Goal: Information Seeking & Learning: Learn about a topic

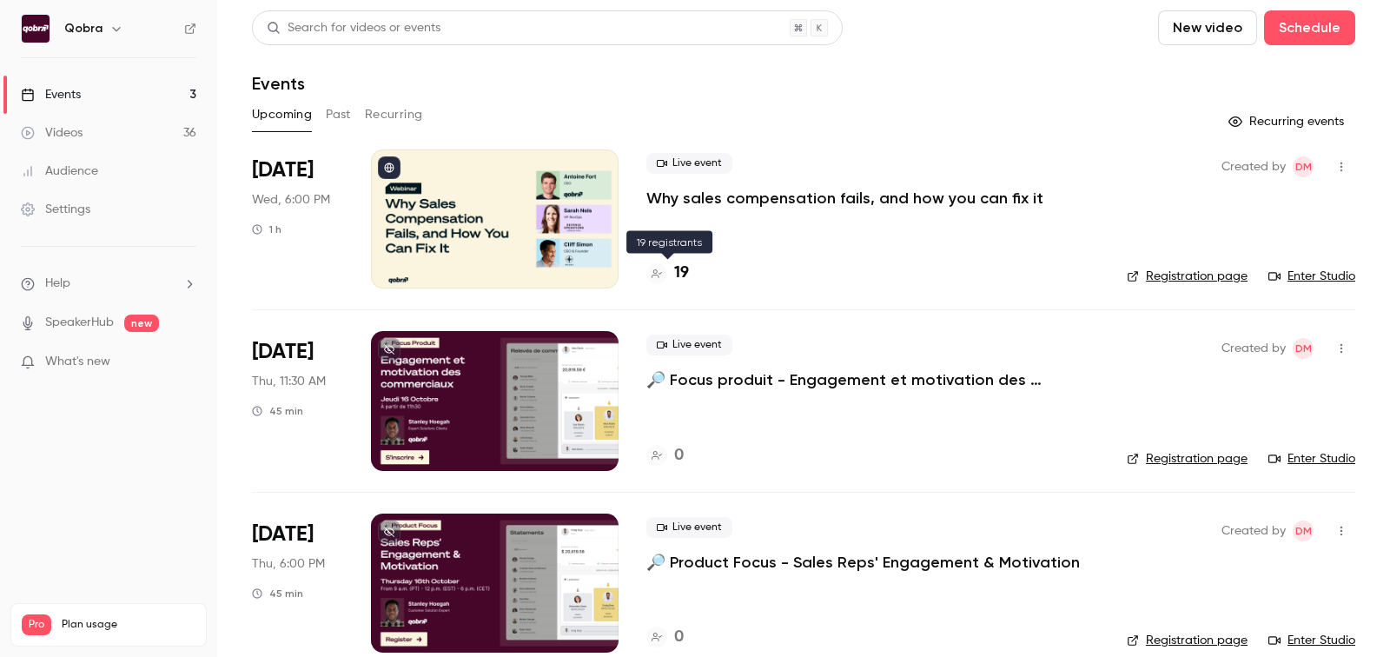
click at [672, 272] on div "19" at bounding box center [667, 273] width 43 height 23
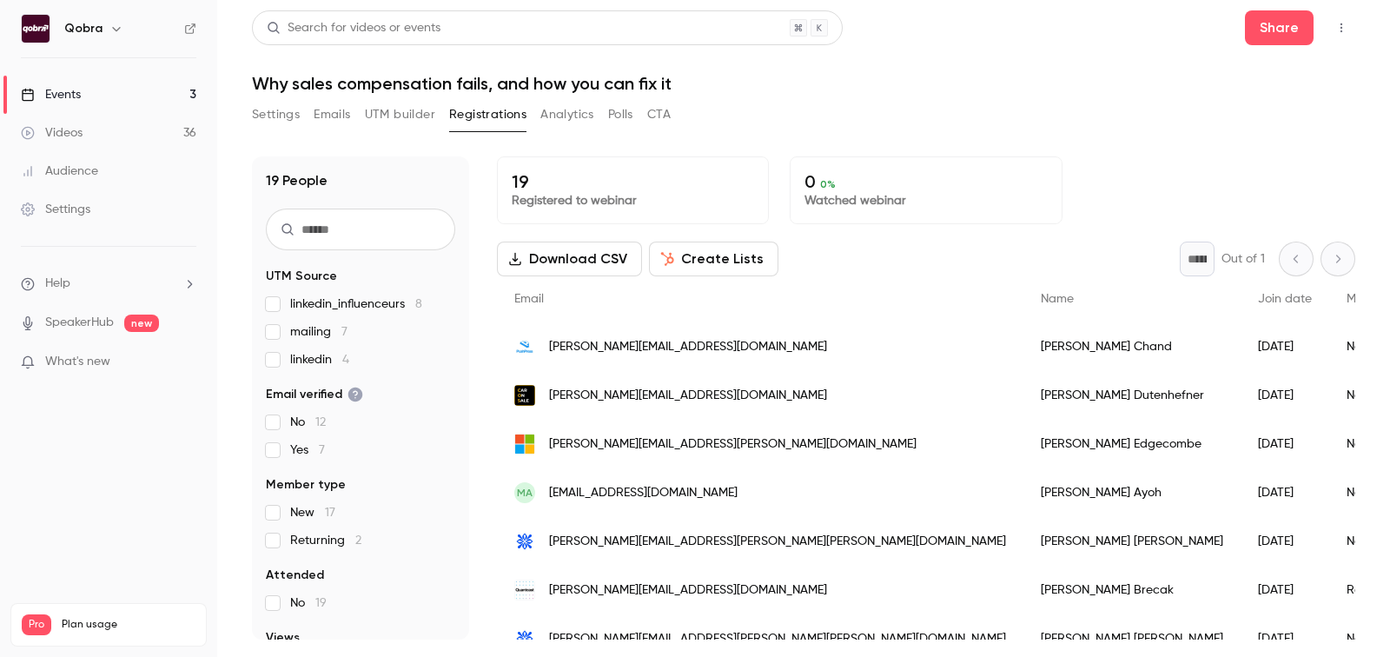
click at [400, 128] on button "UTM builder" at bounding box center [400, 115] width 70 height 28
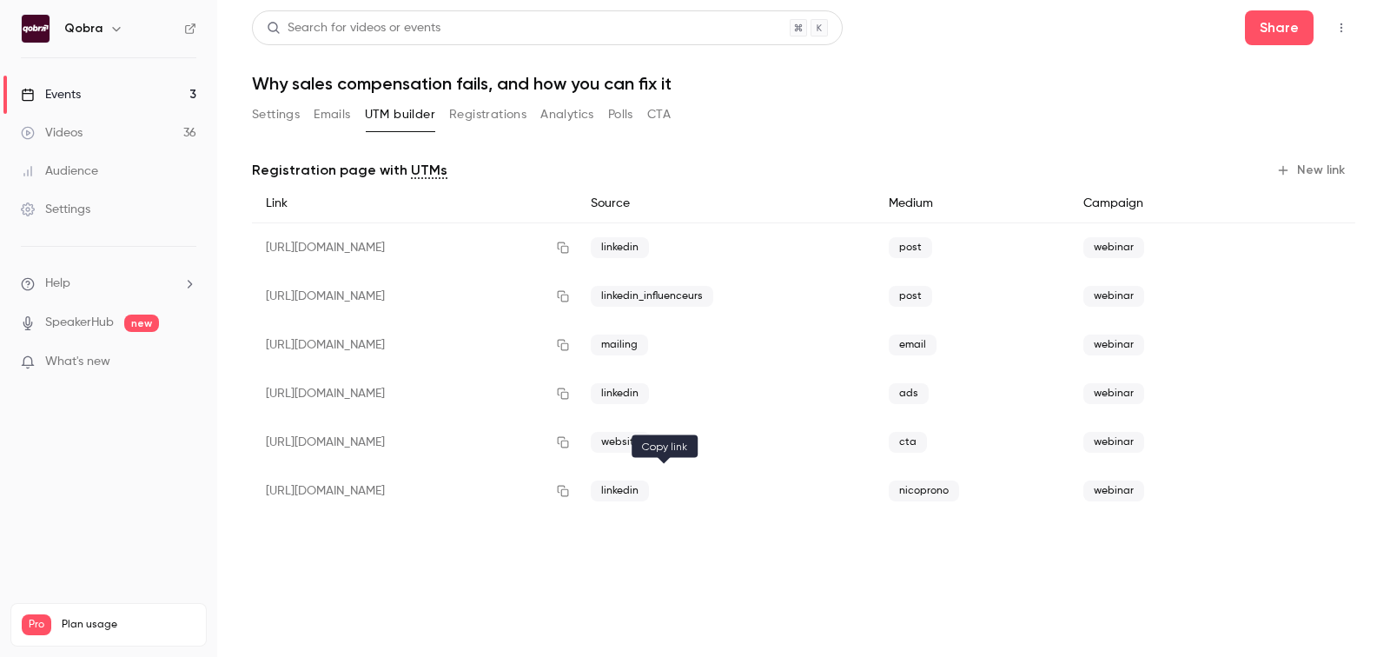
click at [570, 494] on icon "button" at bounding box center [563, 491] width 14 height 12
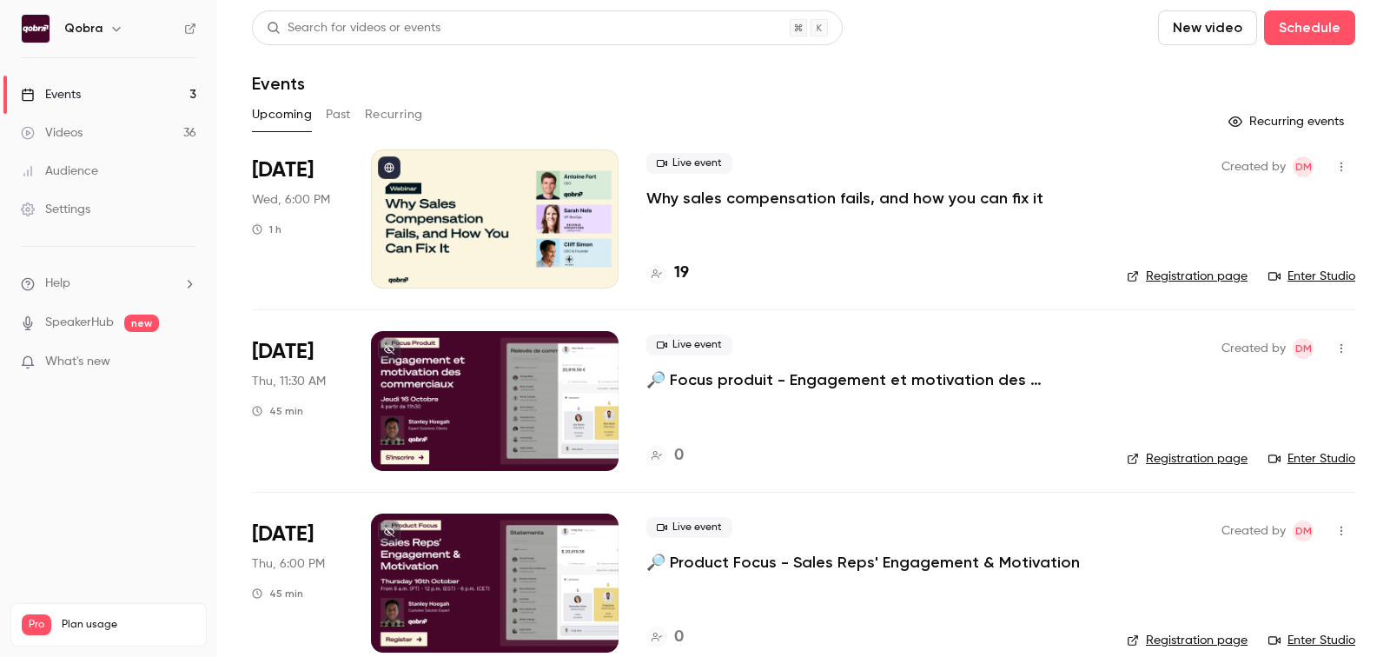
click at [674, 273] on h4 "19" at bounding box center [681, 273] width 15 height 23
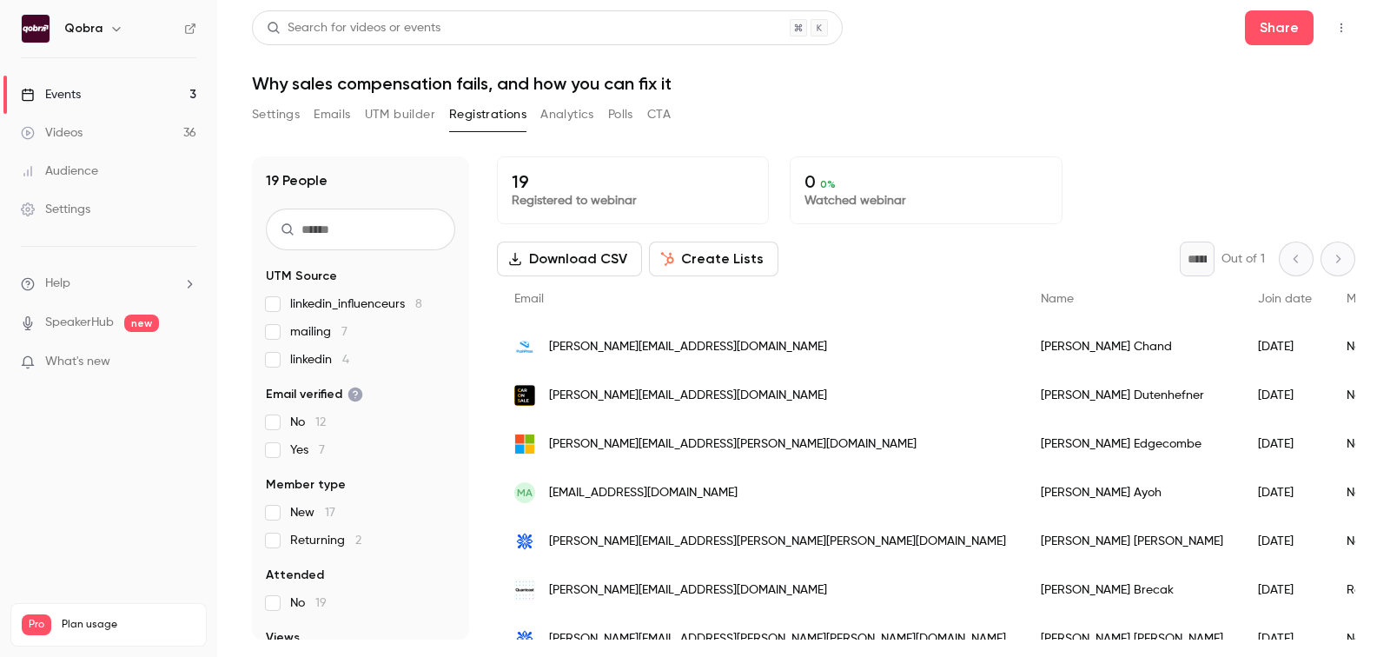
click at [576, 124] on button "Analytics" at bounding box center [567, 115] width 54 height 28
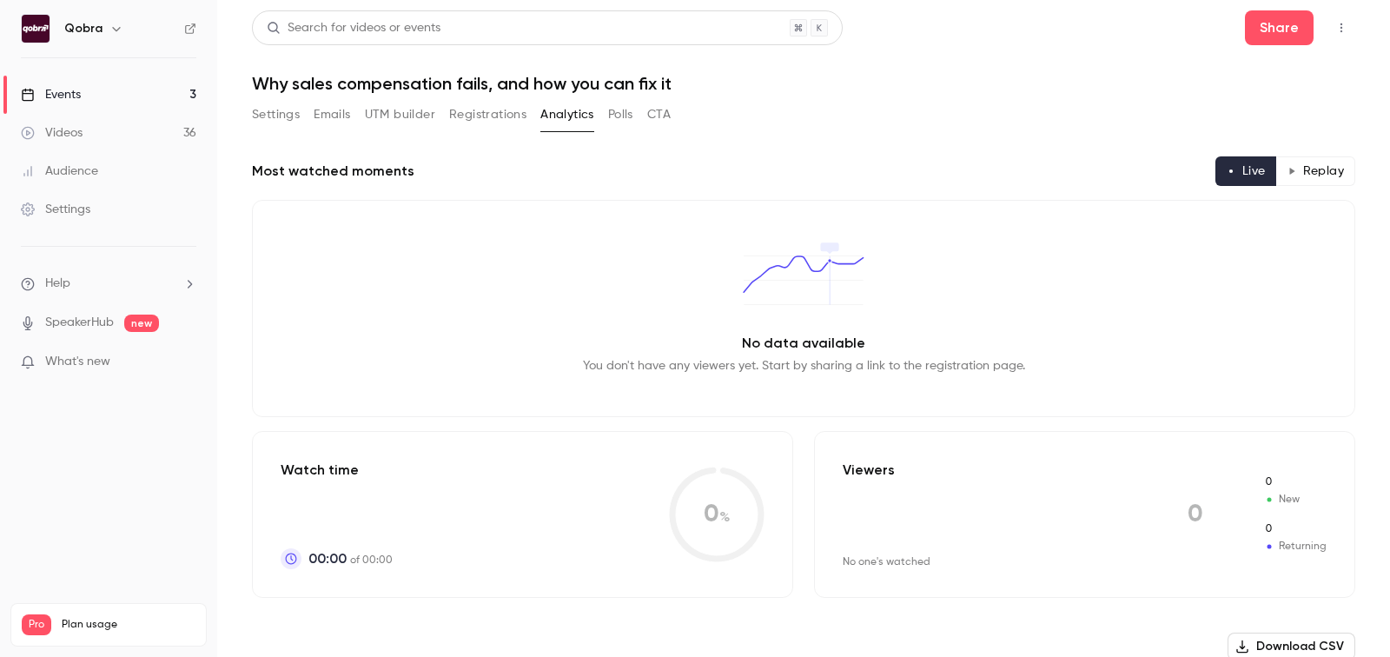
click at [479, 111] on button "Registrations" at bounding box center [487, 115] width 77 height 28
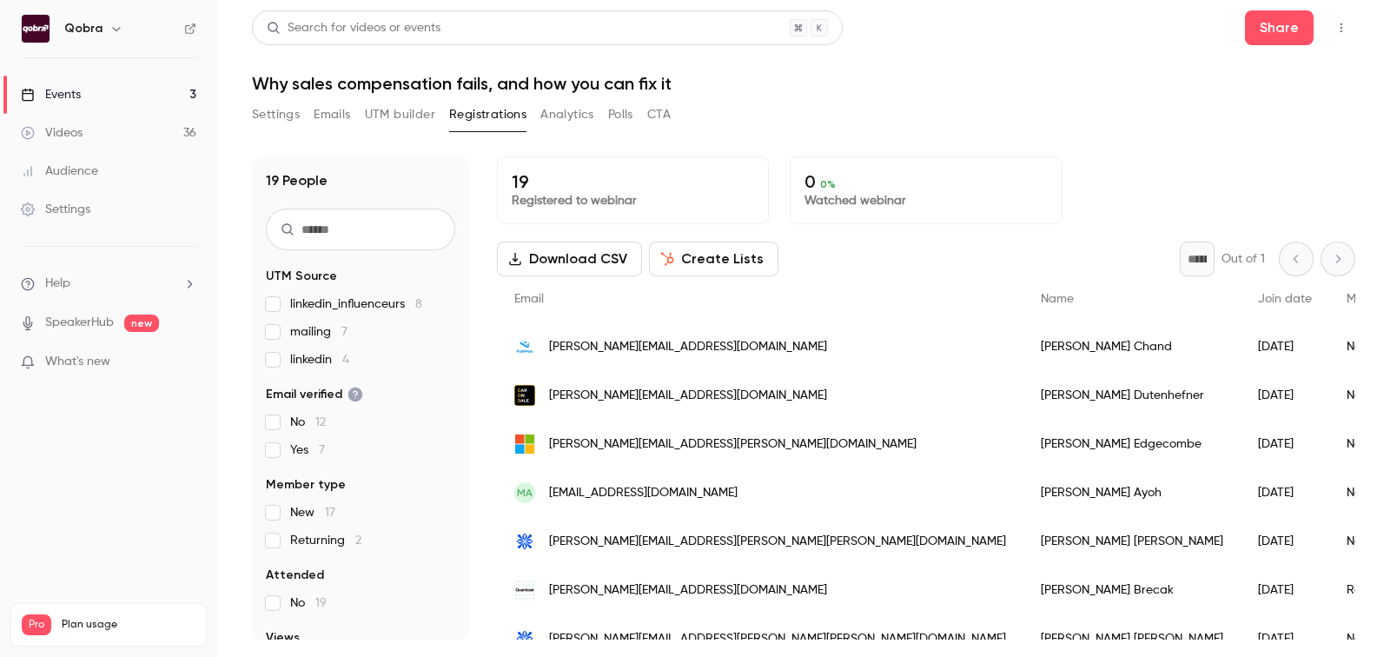
click at [249, 105] on main "Search for videos or events Share Why sales compensation fails, and how you can…" at bounding box center [803, 328] width 1173 height 657
click at [269, 123] on button "Settings" at bounding box center [276, 115] width 48 height 28
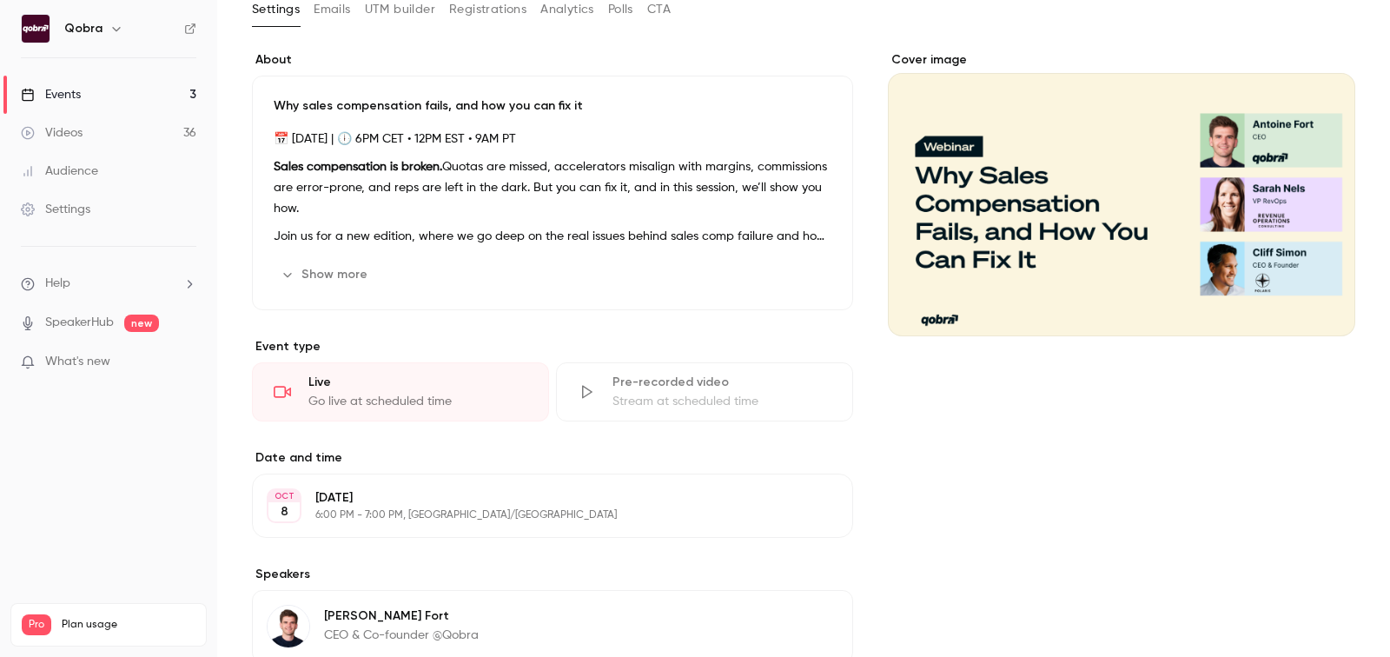
scroll to position [103, 0]
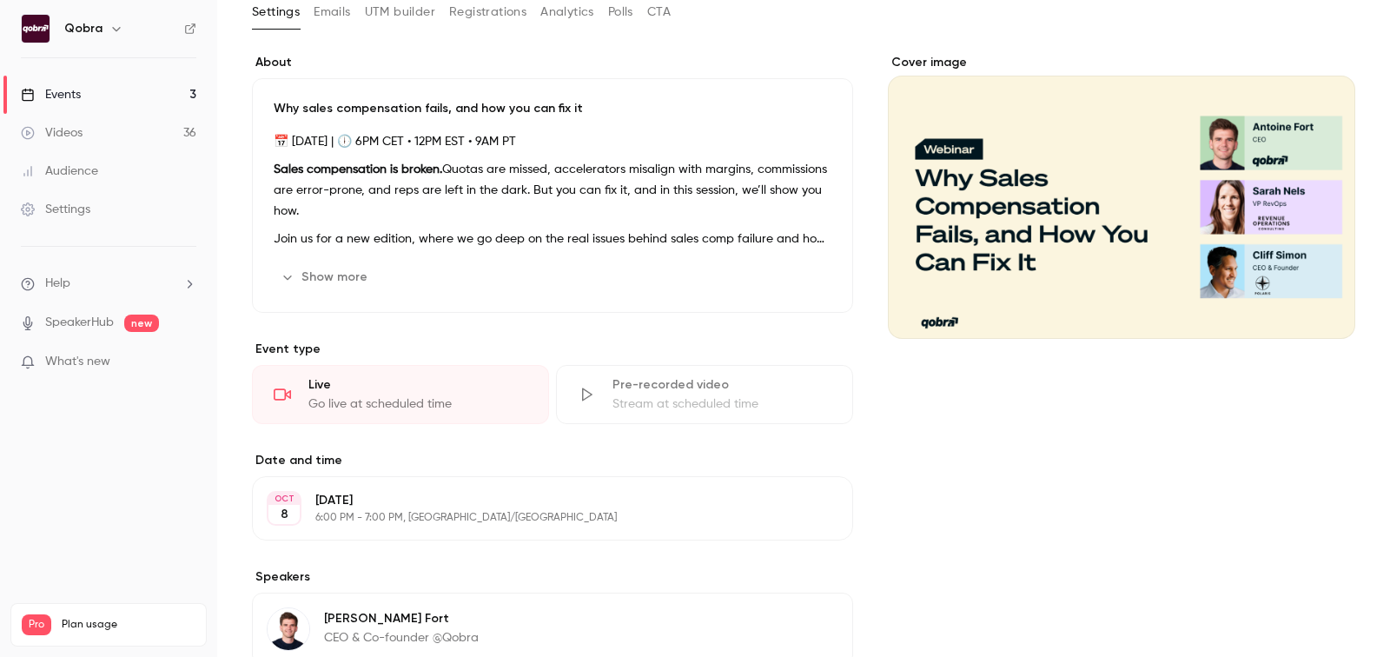
click at [334, 271] on button "Show more" at bounding box center [326, 277] width 104 height 28
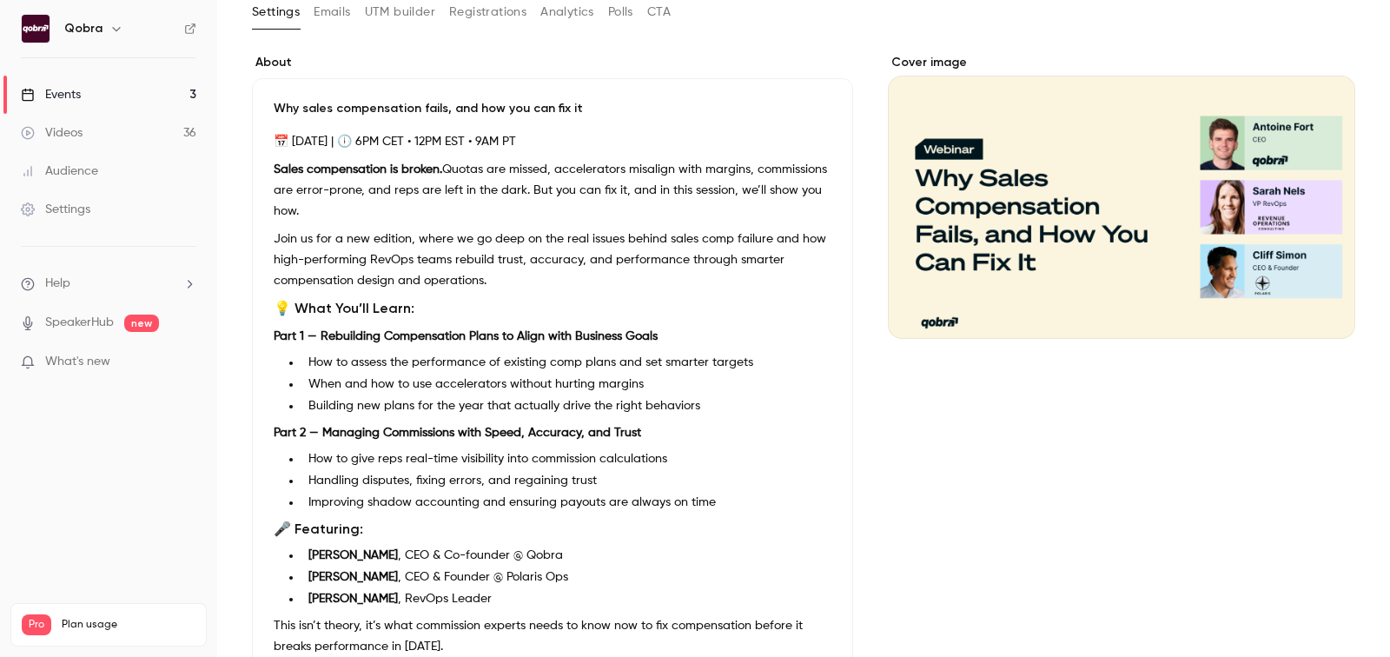
click at [330, 193] on p "Sales compensation is broken. Quotas are missed, accelerators misalign with mar…" at bounding box center [553, 190] width 558 height 63
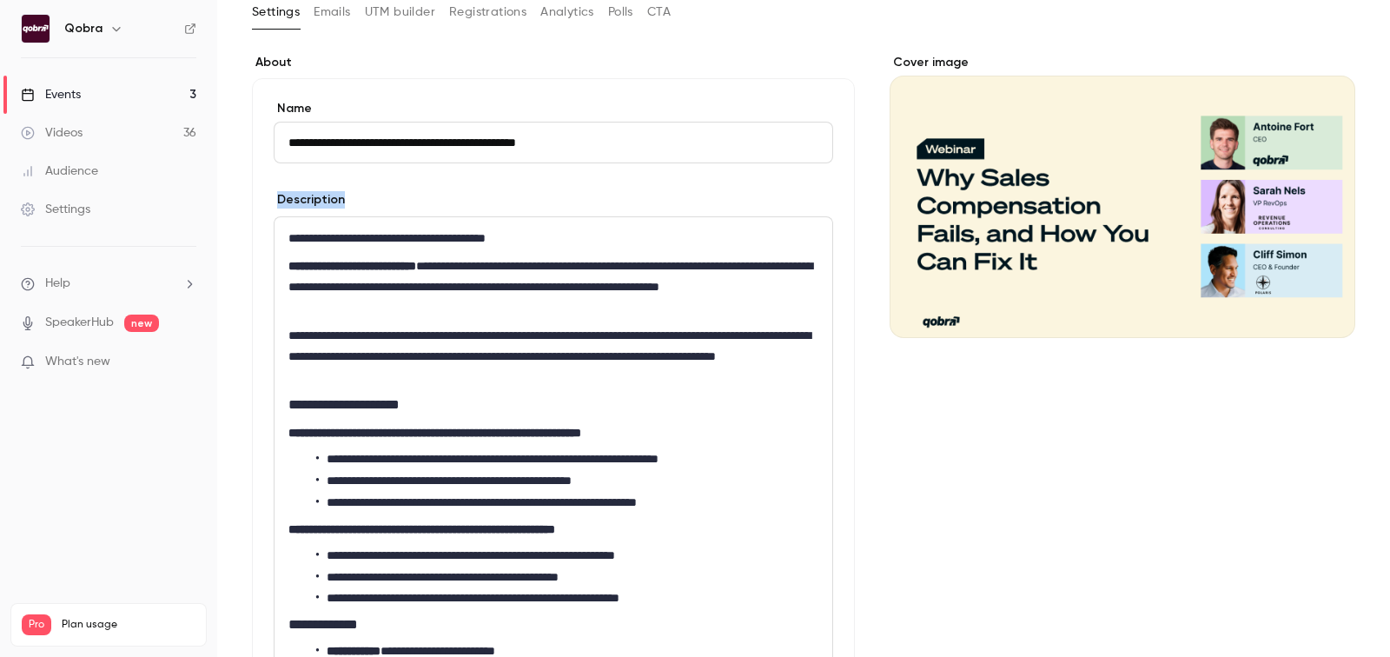
click at [330, 193] on label "Description" at bounding box center [309, 199] width 71 height 17
click at [376, 285] on p "**********" at bounding box center [553, 286] width 530 height 63
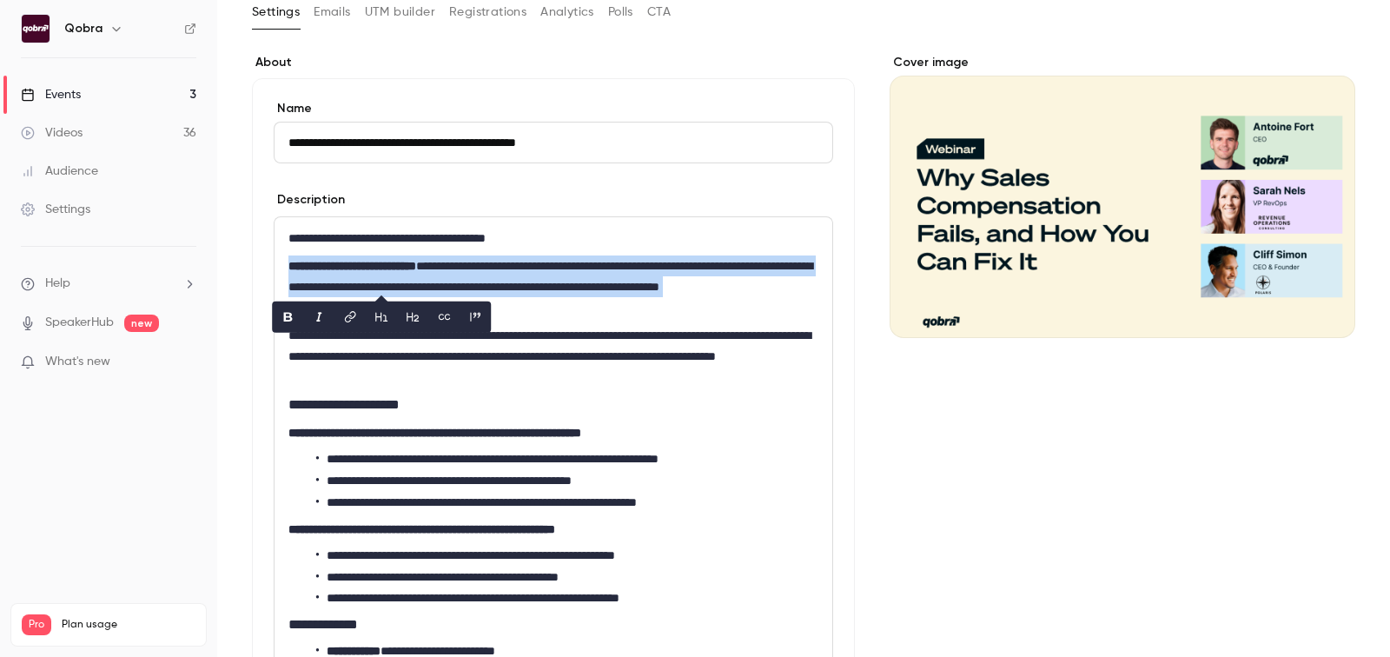
click at [376, 285] on p "**********" at bounding box center [553, 286] width 530 height 63
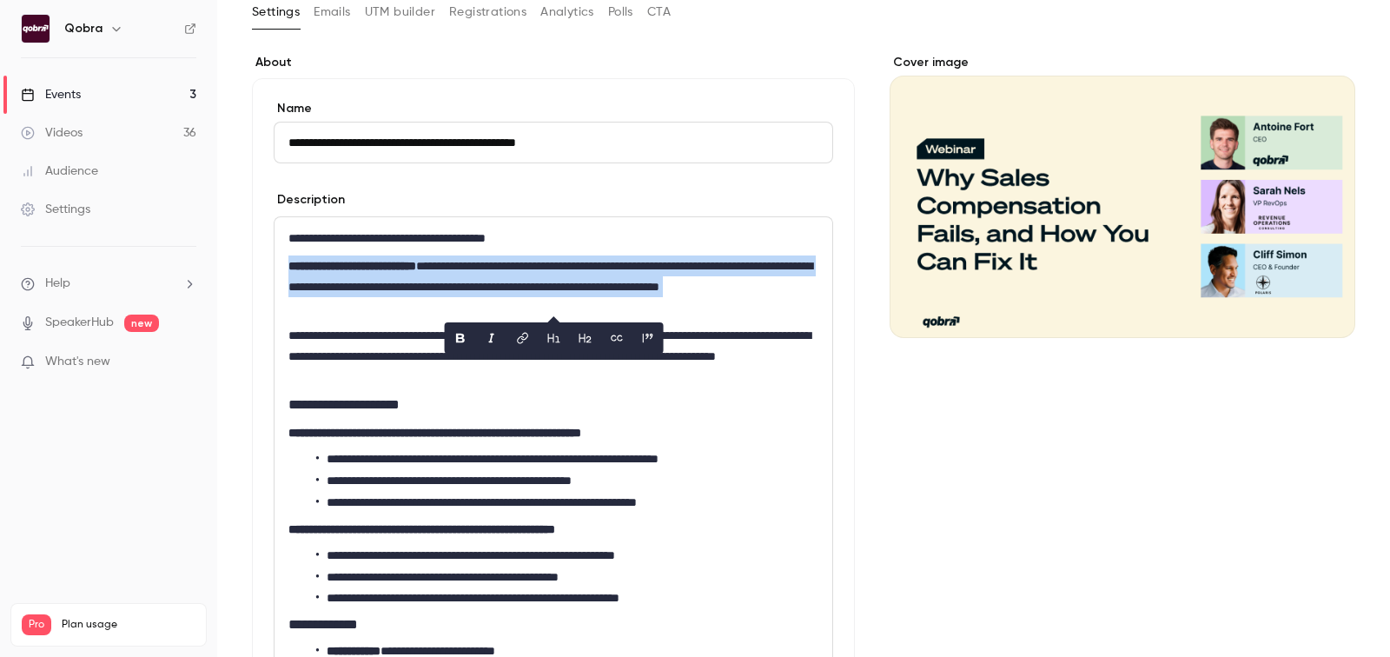
copy p "**********"
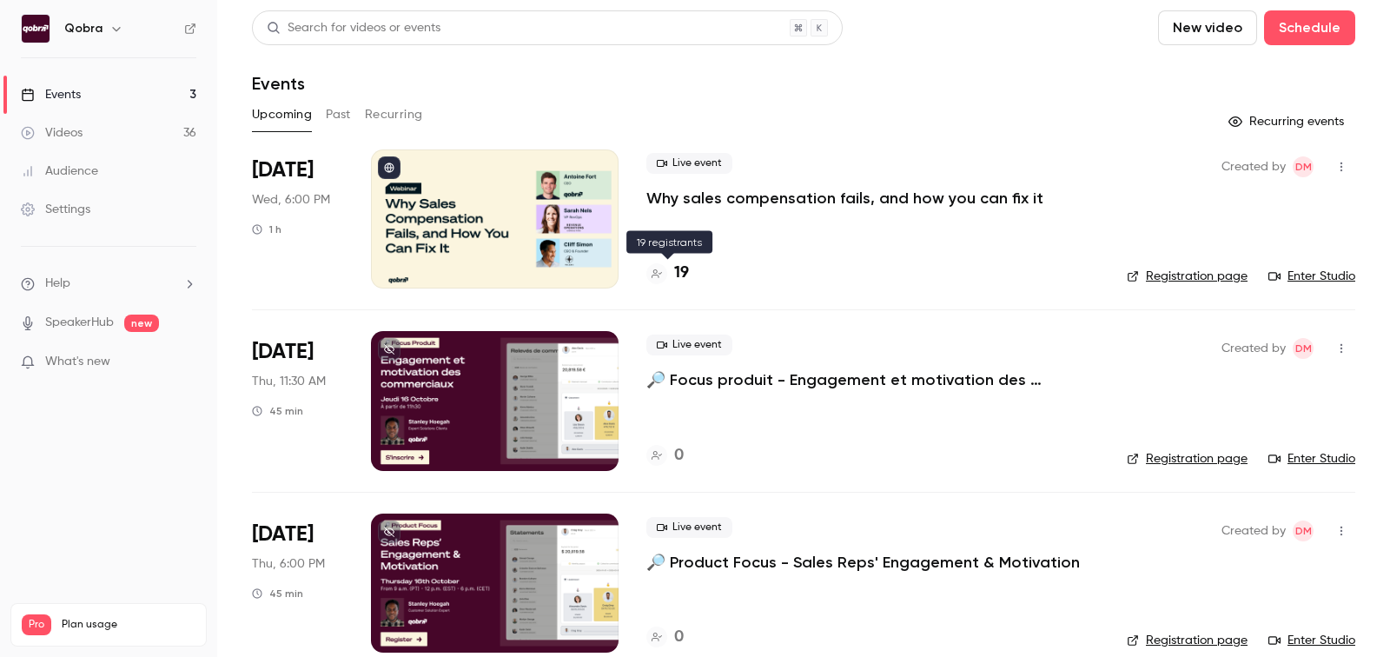
click at [685, 269] on h4 "19" at bounding box center [681, 273] width 15 height 23
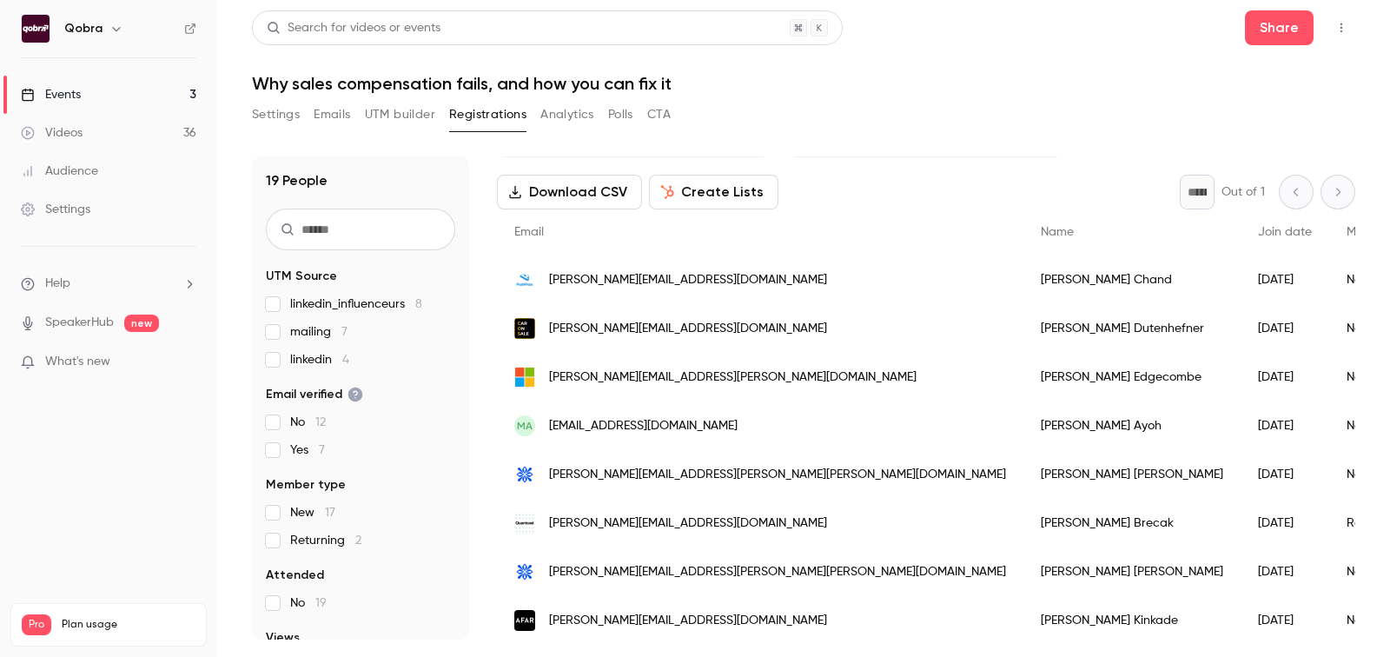
scroll to position [222, 0]
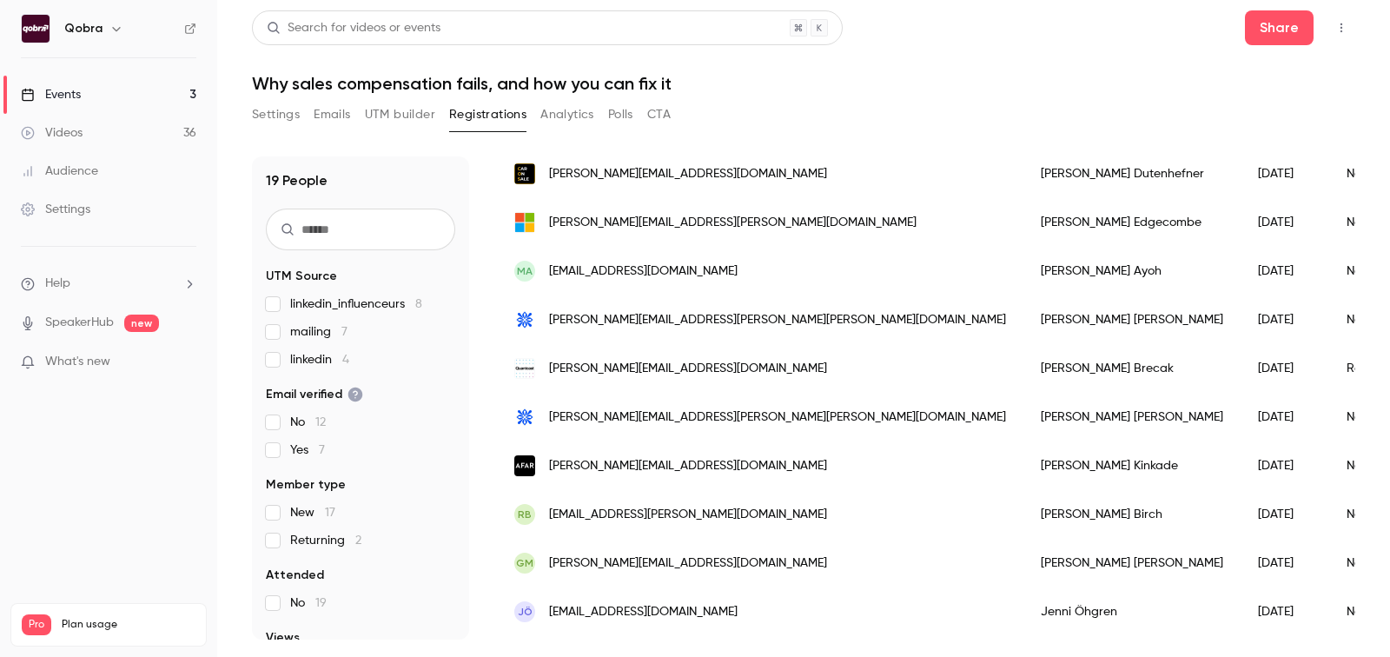
click at [659, 415] on span "[PERSON_NAME][EMAIL_ADDRESS][PERSON_NAME][PERSON_NAME][DOMAIN_NAME]" at bounding box center [777, 417] width 457 height 18
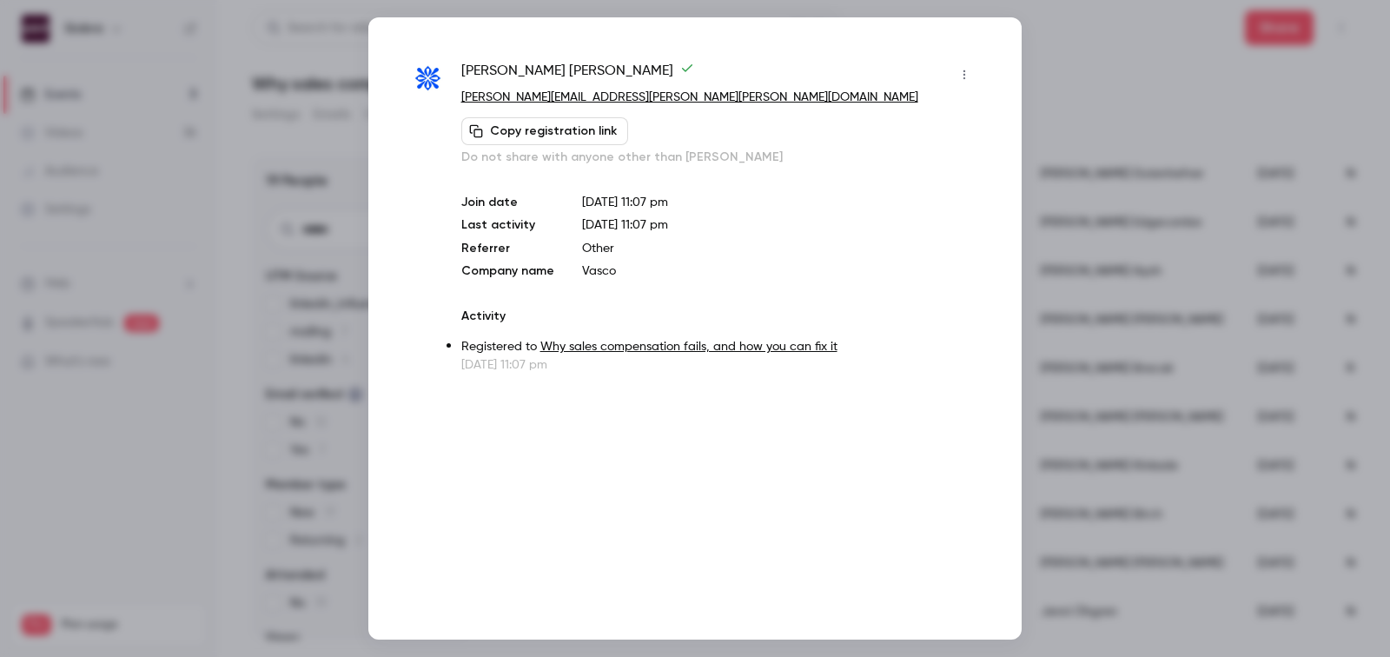
click at [1148, 203] on div at bounding box center [695, 328] width 1390 height 657
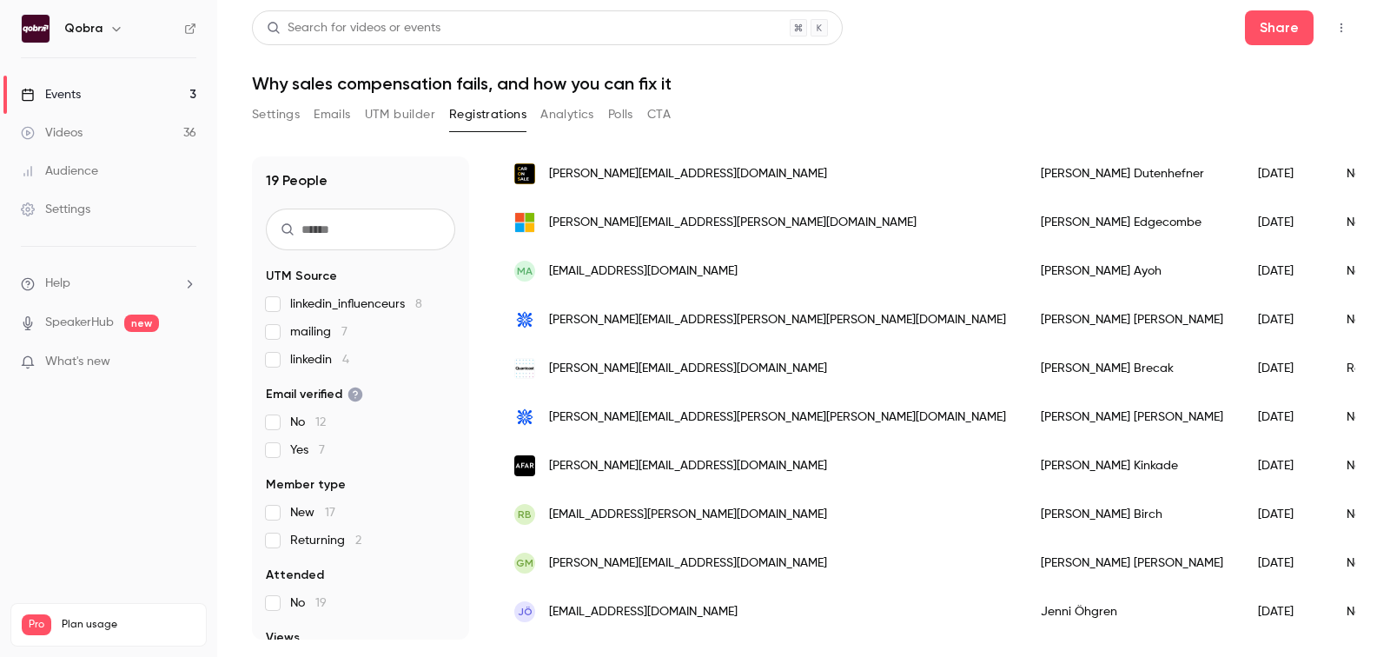
scroll to position [0, 0]
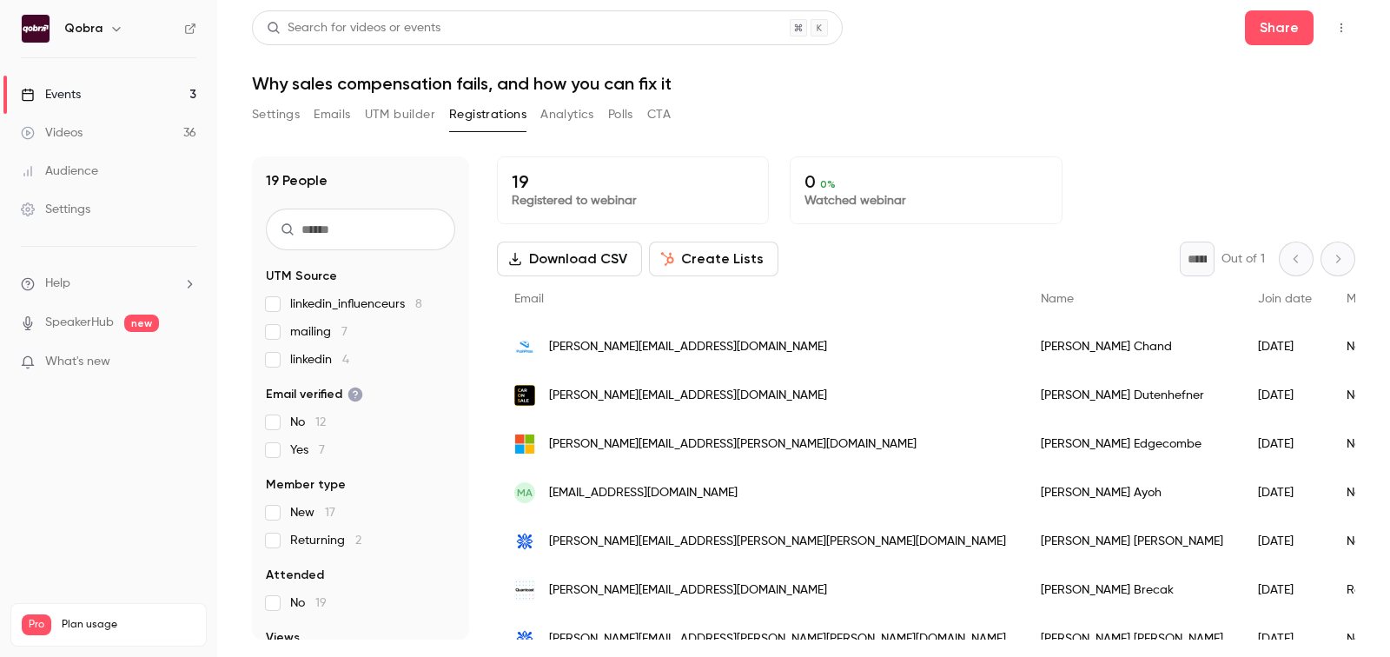
click at [564, 186] on p "19" at bounding box center [633, 181] width 242 height 21
click at [427, 116] on button "UTM builder" at bounding box center [400, 115] width 70 height 28
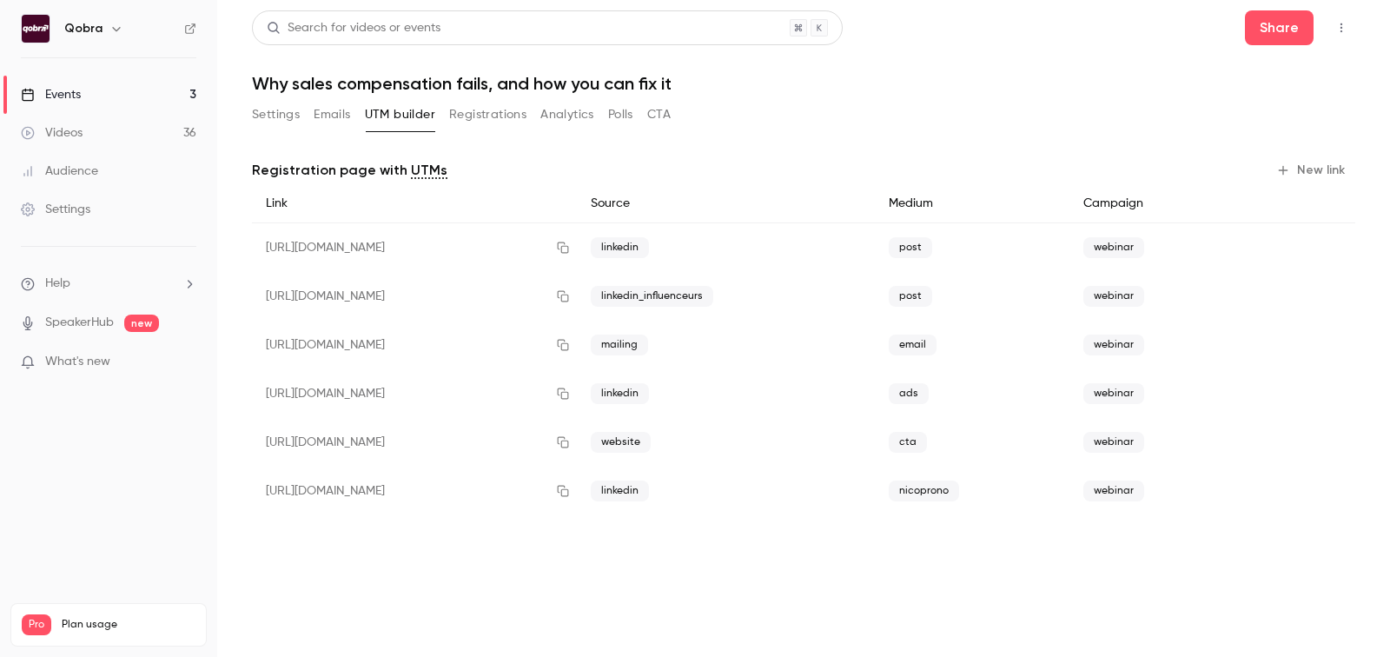
click at [325, 112] on button "Emails" at bounding box center [332, 115] width 36 height 28
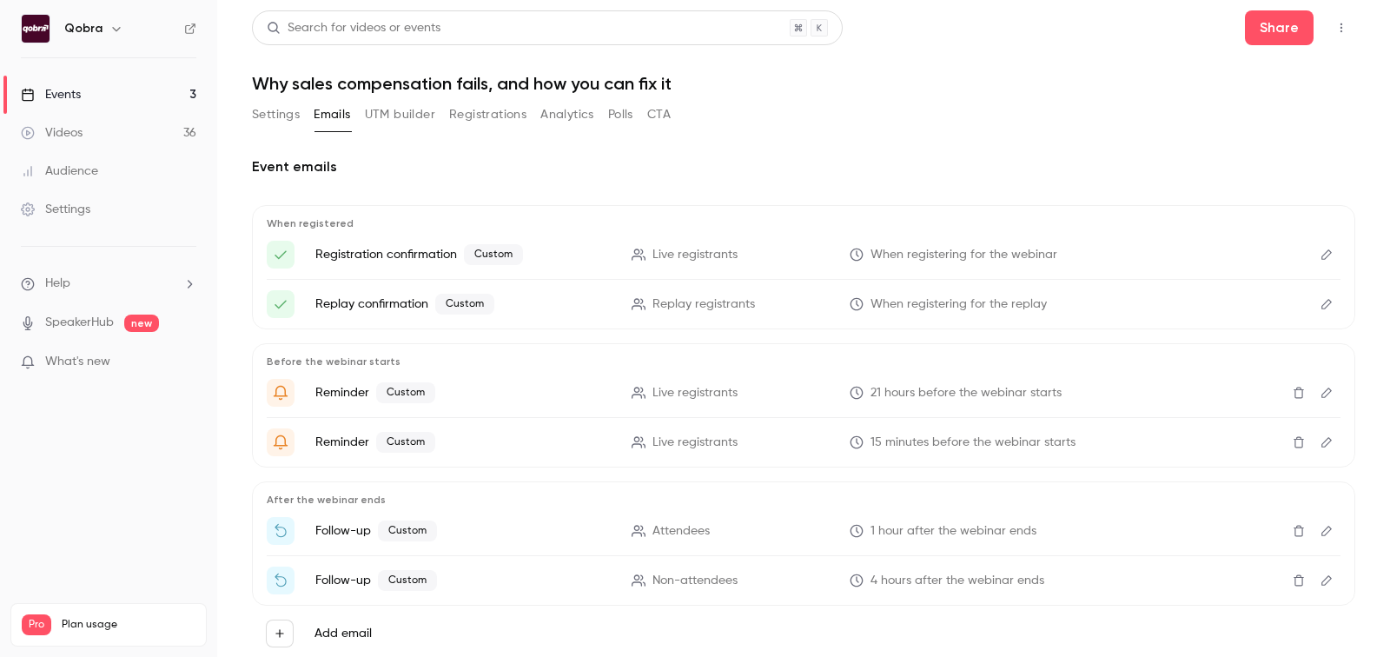
click at [285, 116] on button "Settings" at bounding box center [276, 115] width 48 height 28
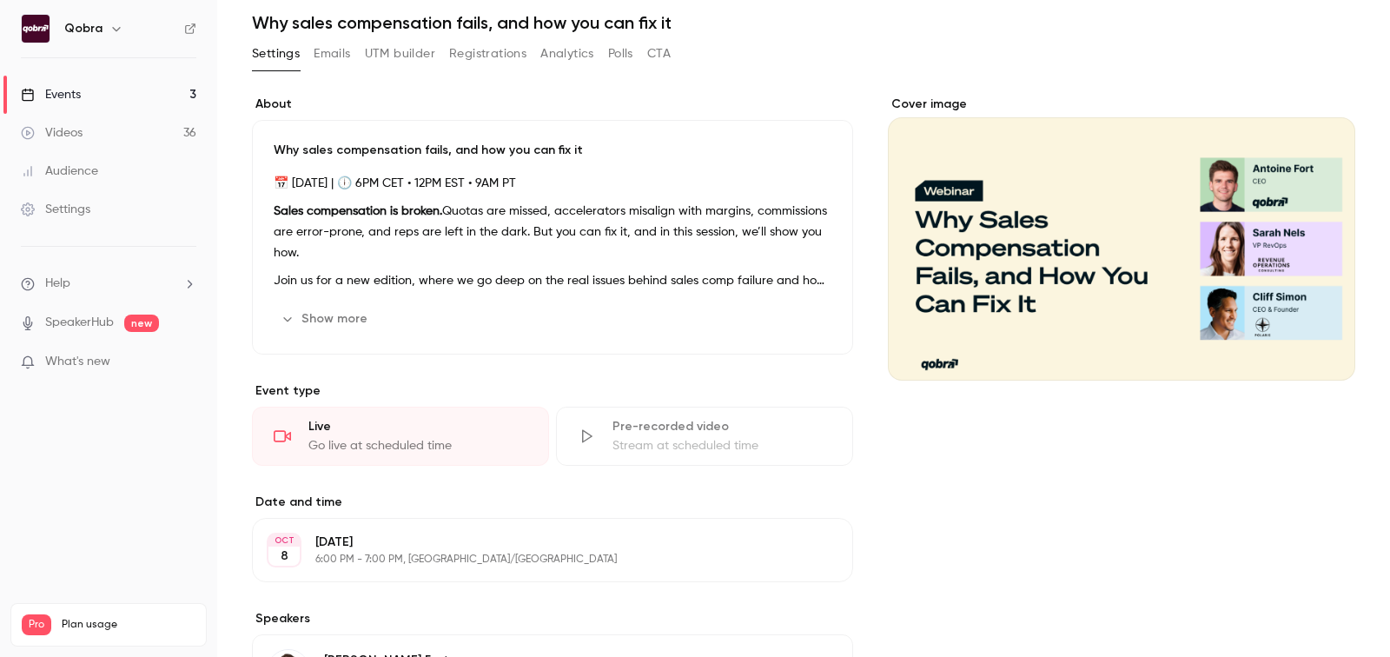
scroll to position [70, 0]
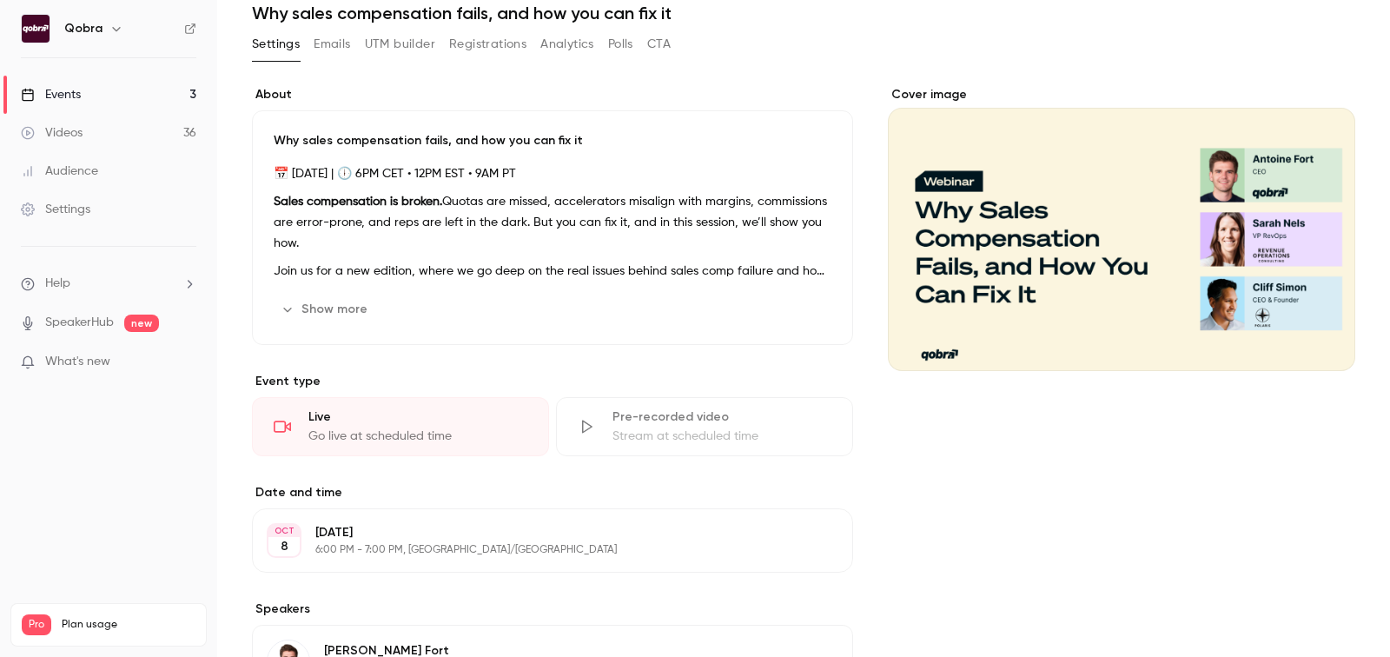
click at [340, 313] on button "Show more" at bounding box center [326, 309] width 104 height 28
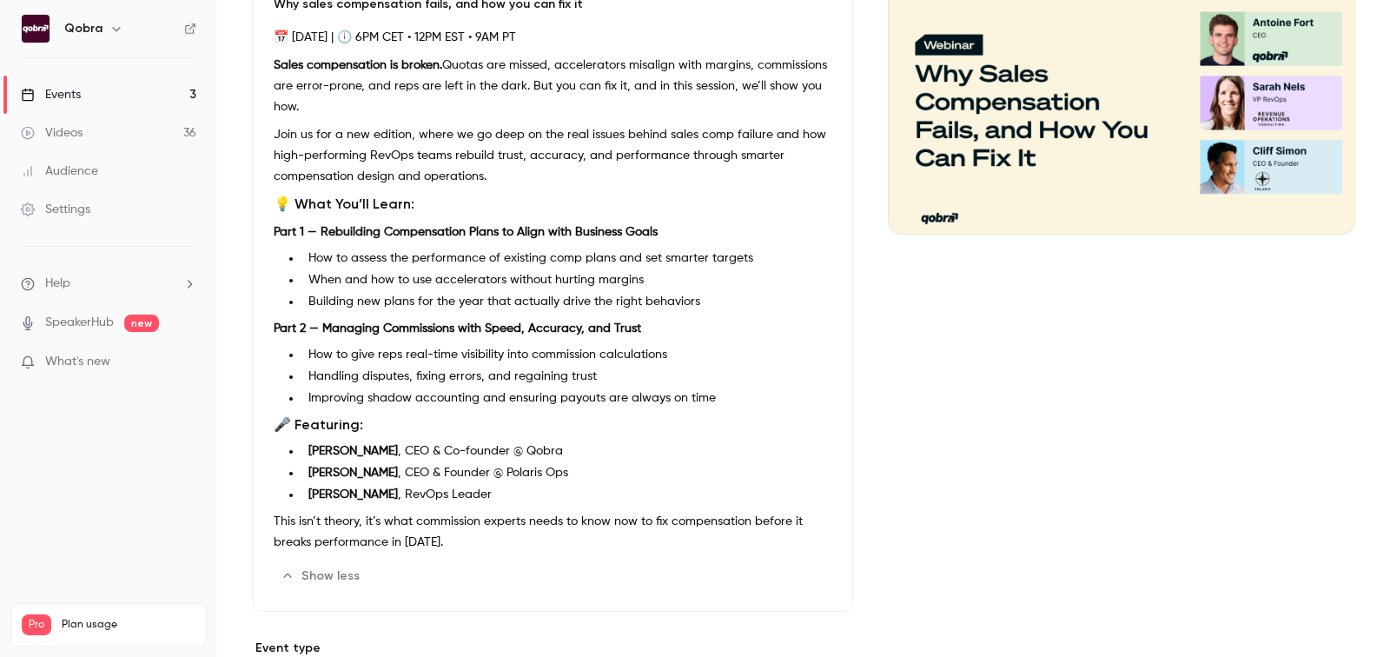
scroll to position [0, 0]
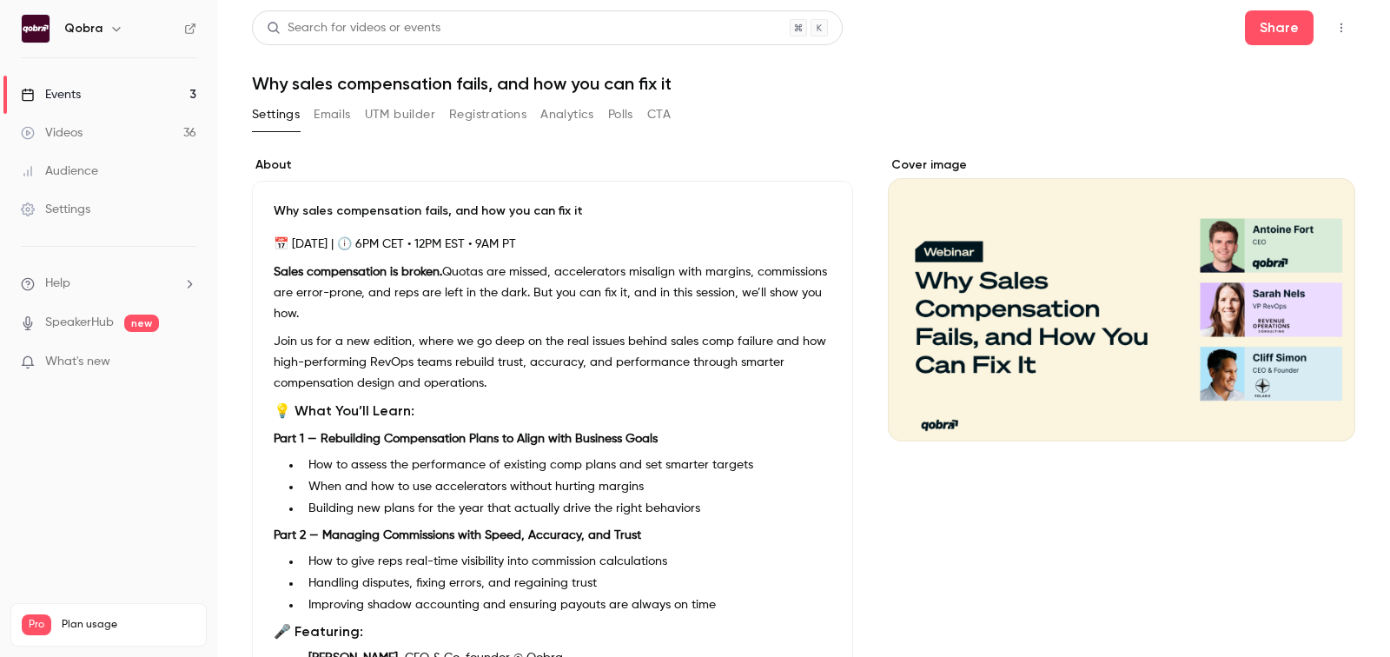
click at [45, 89] on div "Events" at bounding box center [51, 94] width 60 height 17
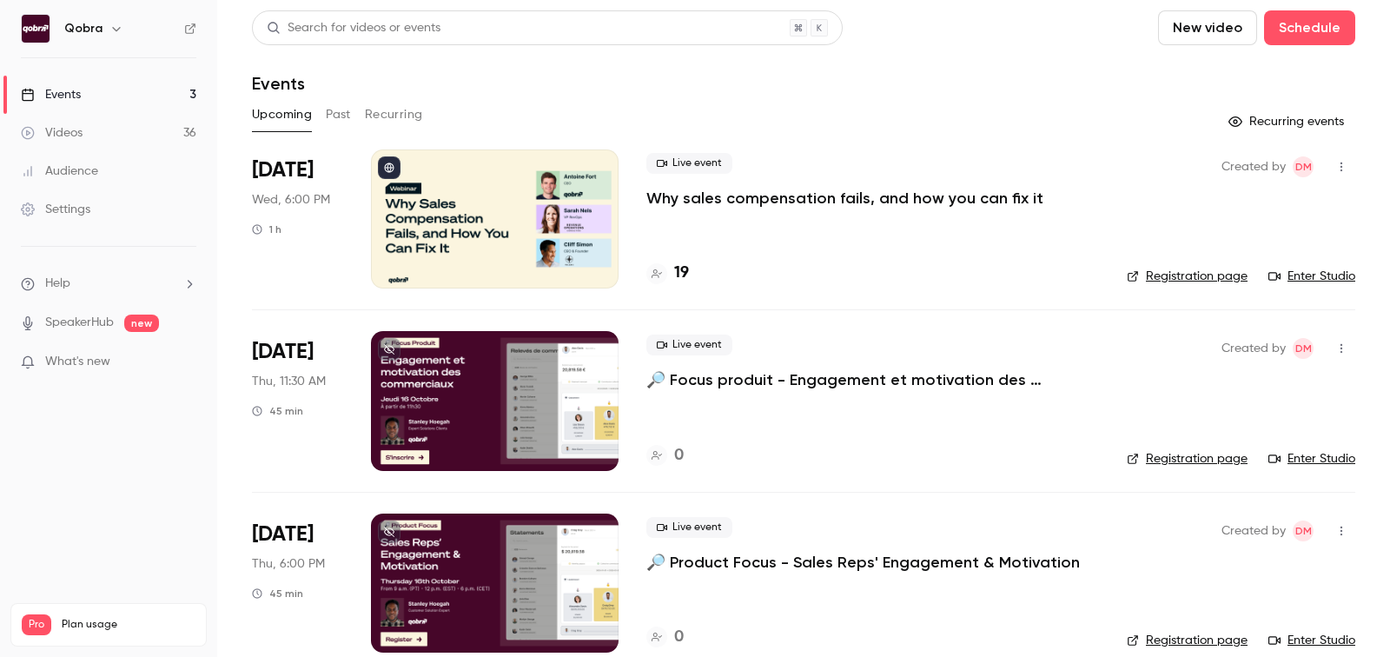
click at [686, 279] on h4 "19" at bounding box center [681, 273] width 15 height 23
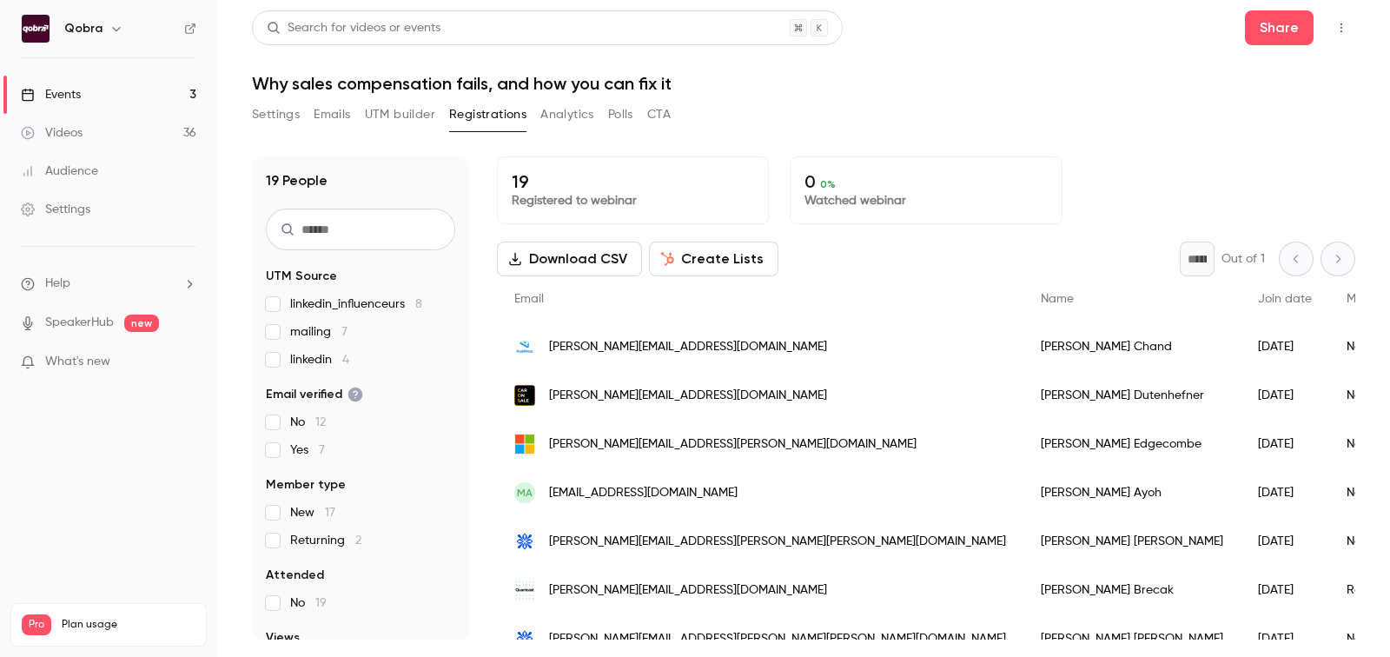
click at [395, 114] on button "UTM builder" at bounding box center [400, 115] width 70 height 28
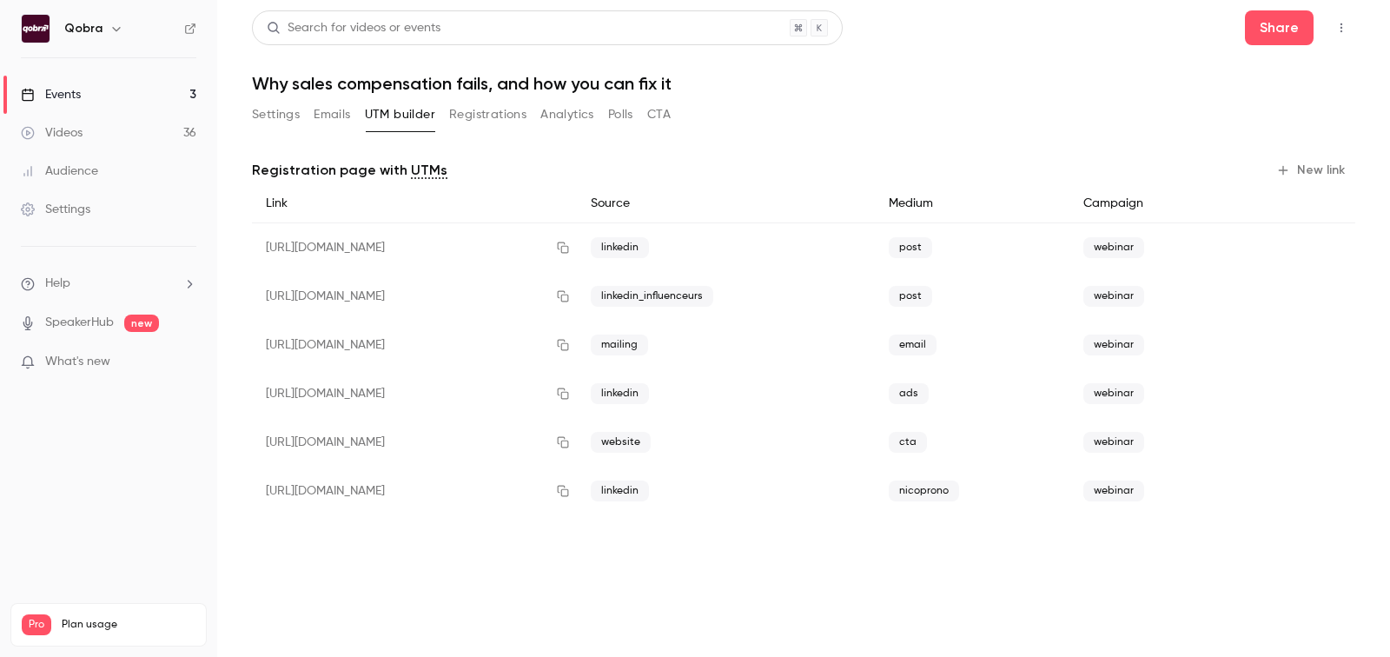
click at [314, 120] on button "Emails" at bounding box center [332, 115] width 36 height 28
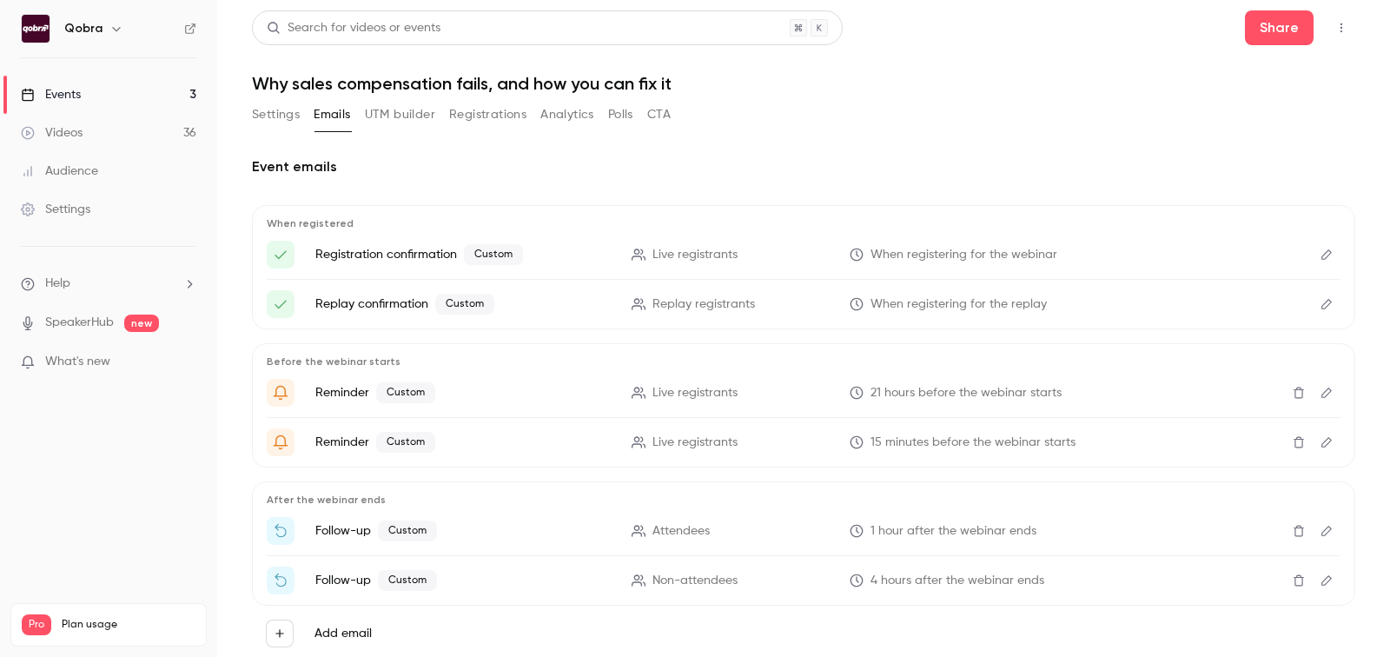
click at [267, 132] on div "Settings Emails UTM builder Registrations Analytics Polls CTA" at bounding box center [461, 118] width 419 height 35
click at [271, 116] on button "Settings" at bounding box center [276, 115] width 48 height 28
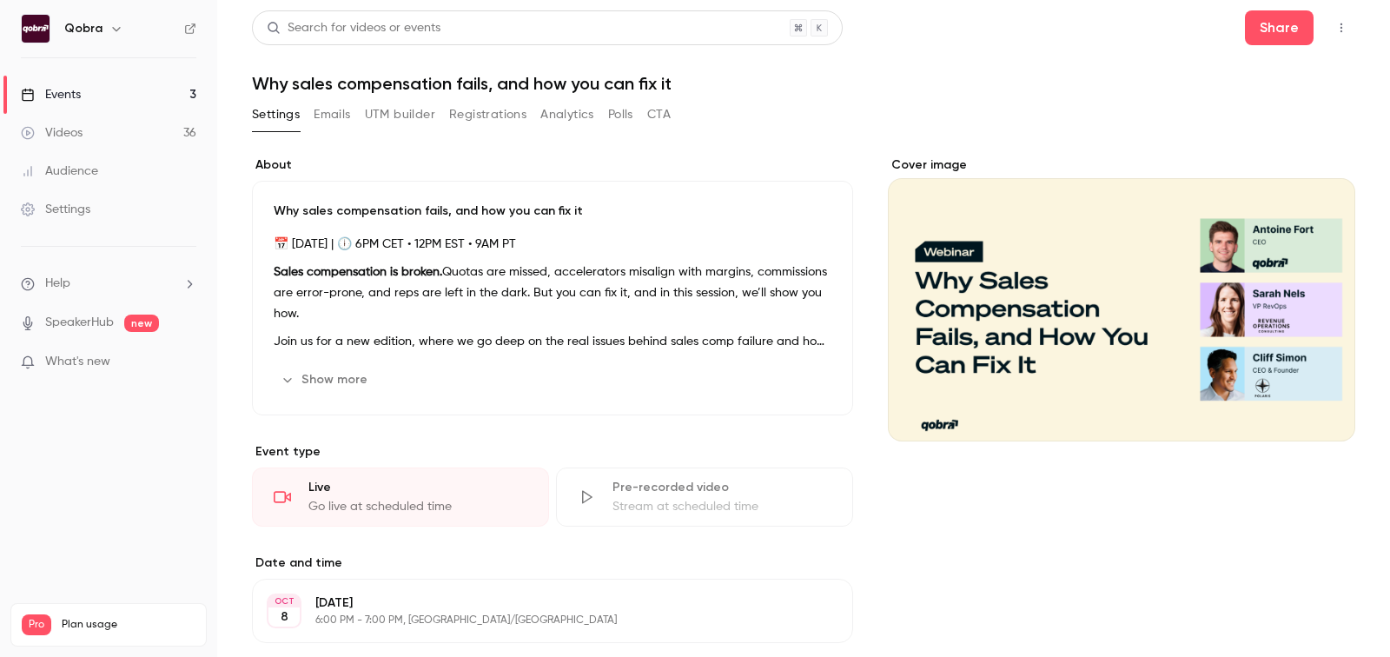
click at [134, 129] on link "Videos 36" at bounding box center [108, 133] width 217 height 38
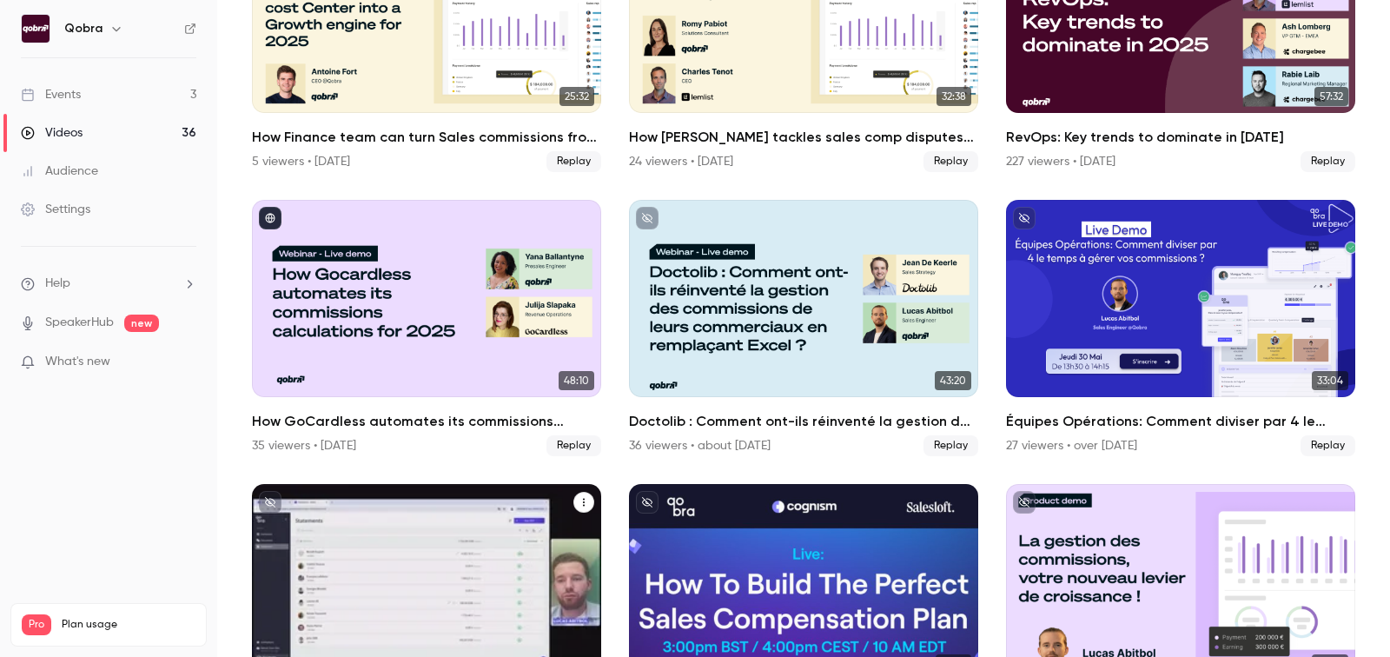
scroll to position [332, 0]
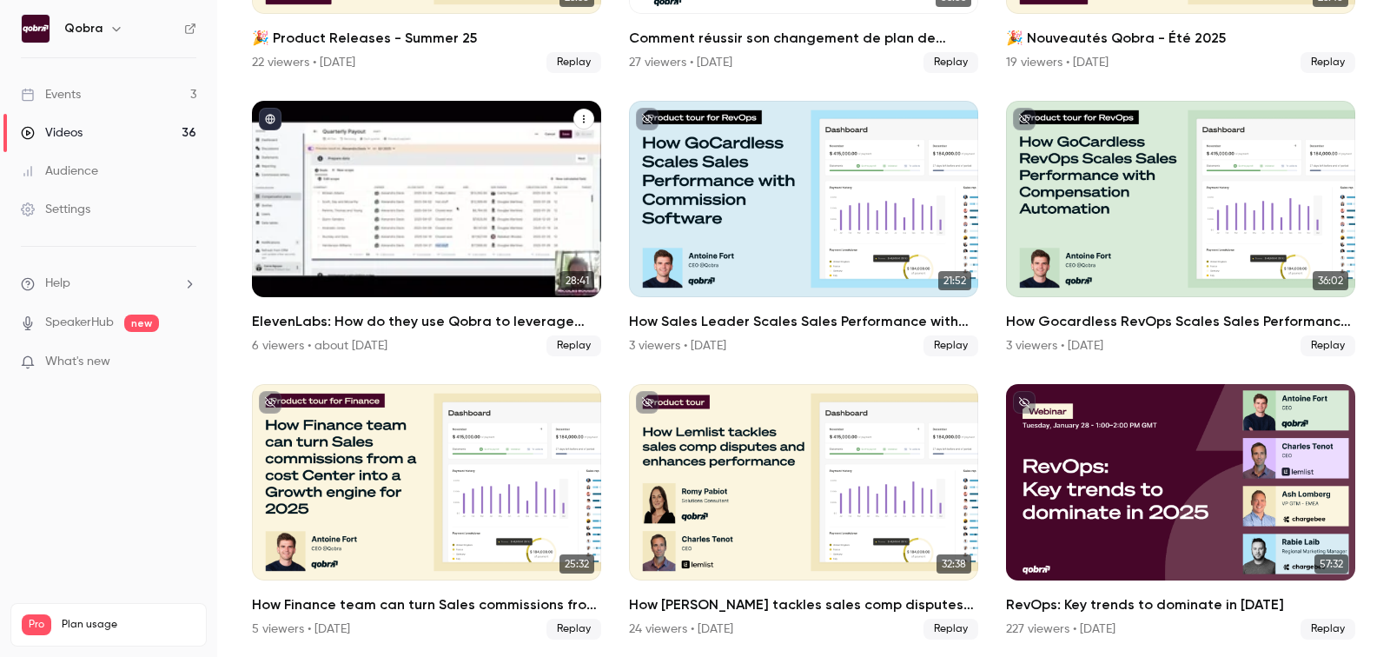
click at [368, 340] on div "6 viewers • about 2 months ago" at bounding box center [320, 345] width 136 height 17
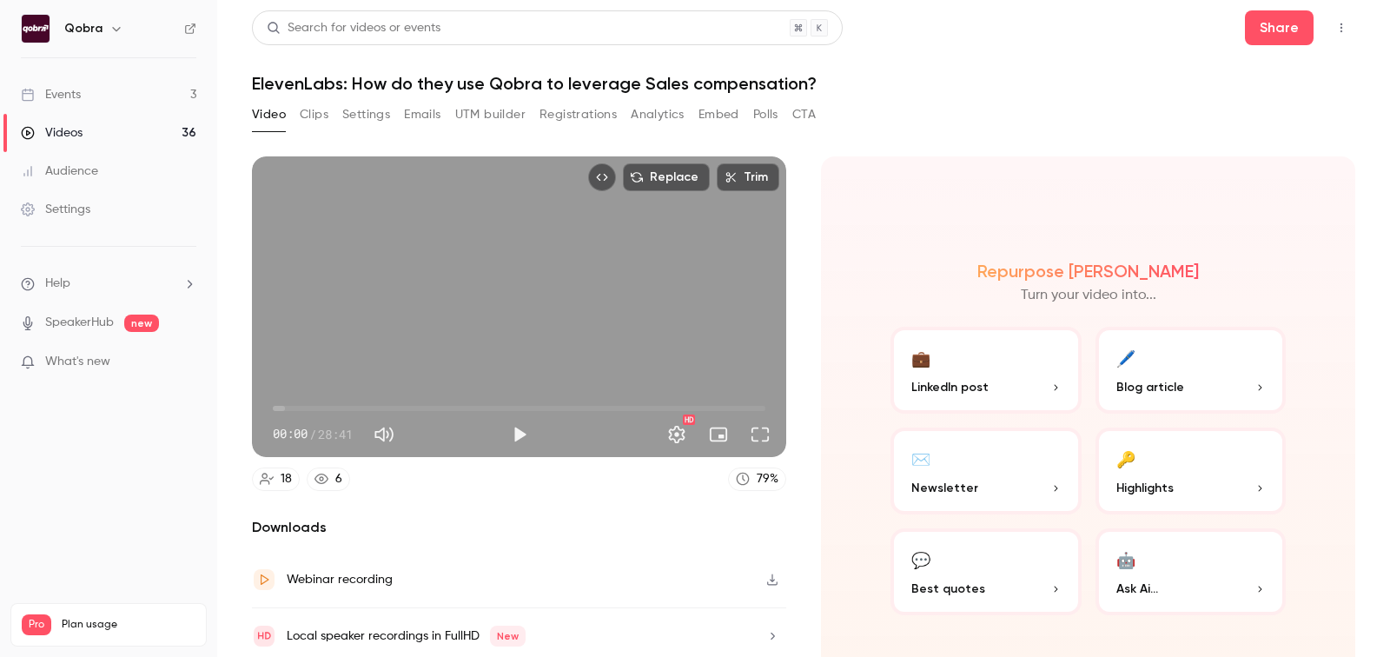
click at [651, 118] on button "Analytics" at bounding box center [658, 115] width 54 height 28
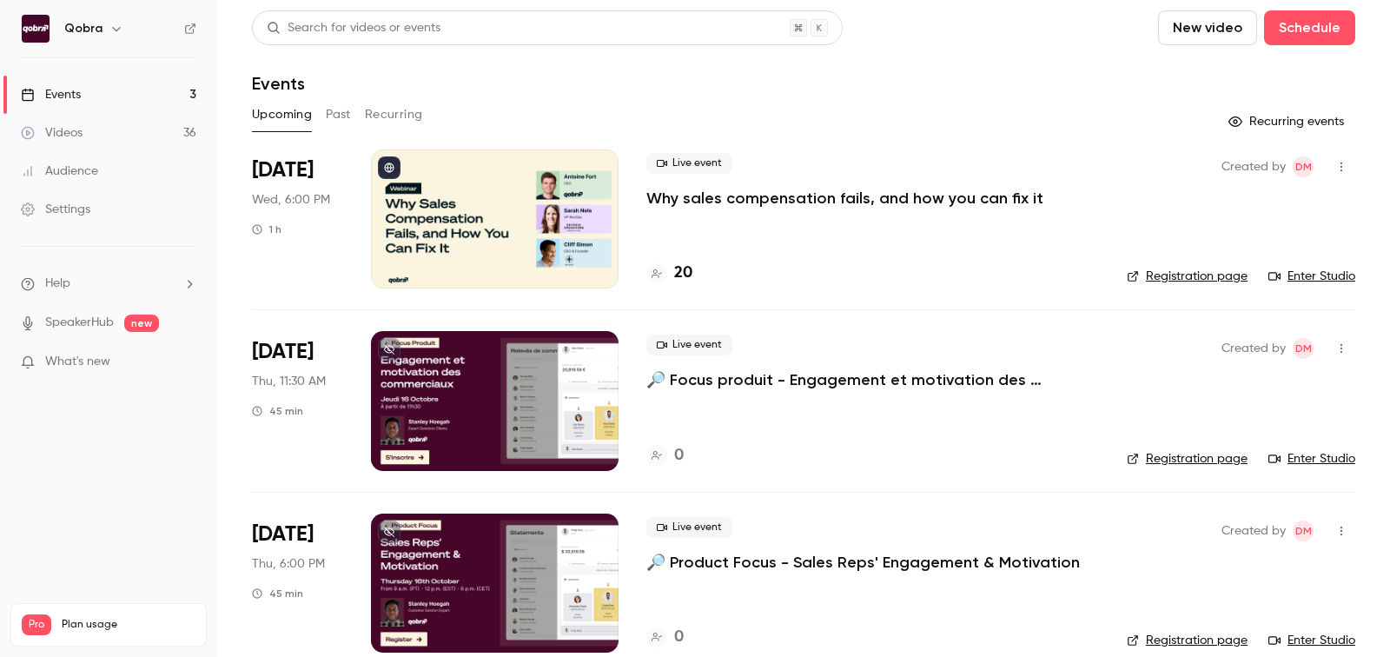
click at [679, 268] on h4 "20" at bounding box center [683, 273] width 18 height 23
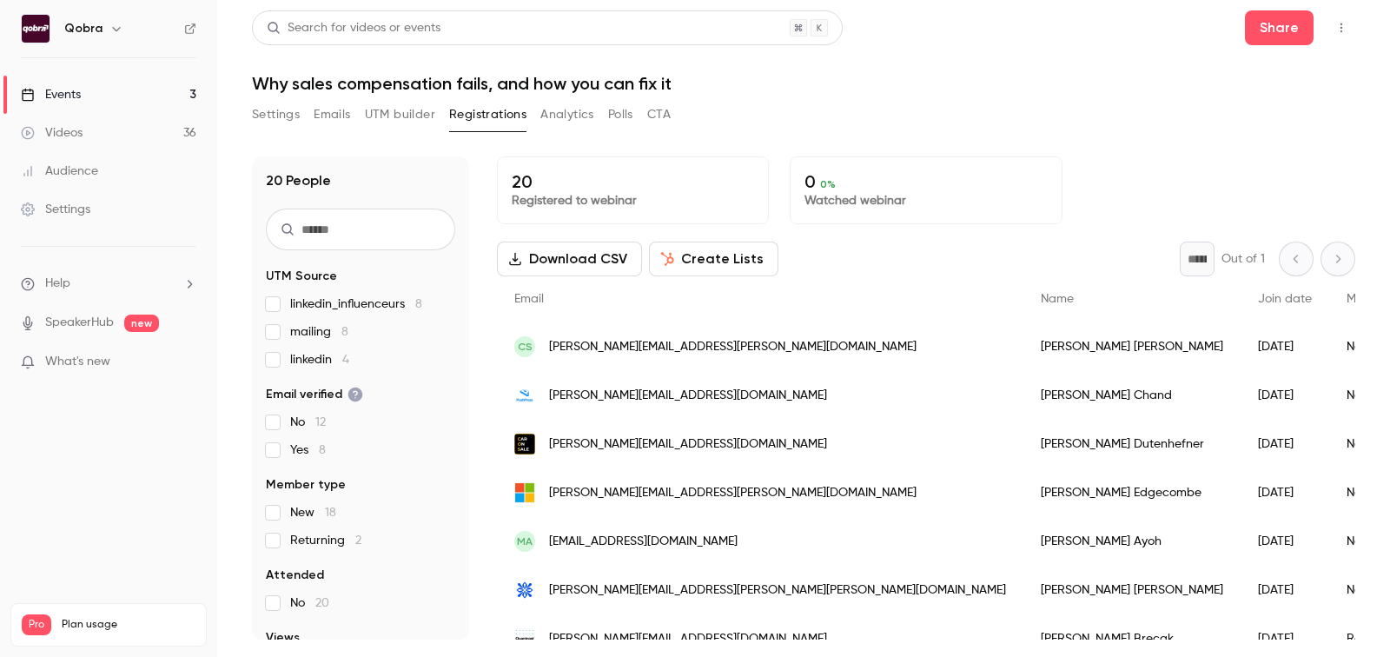
click at [420, 303] on span "8" at bounding box center [418, 304] width 7 height 12
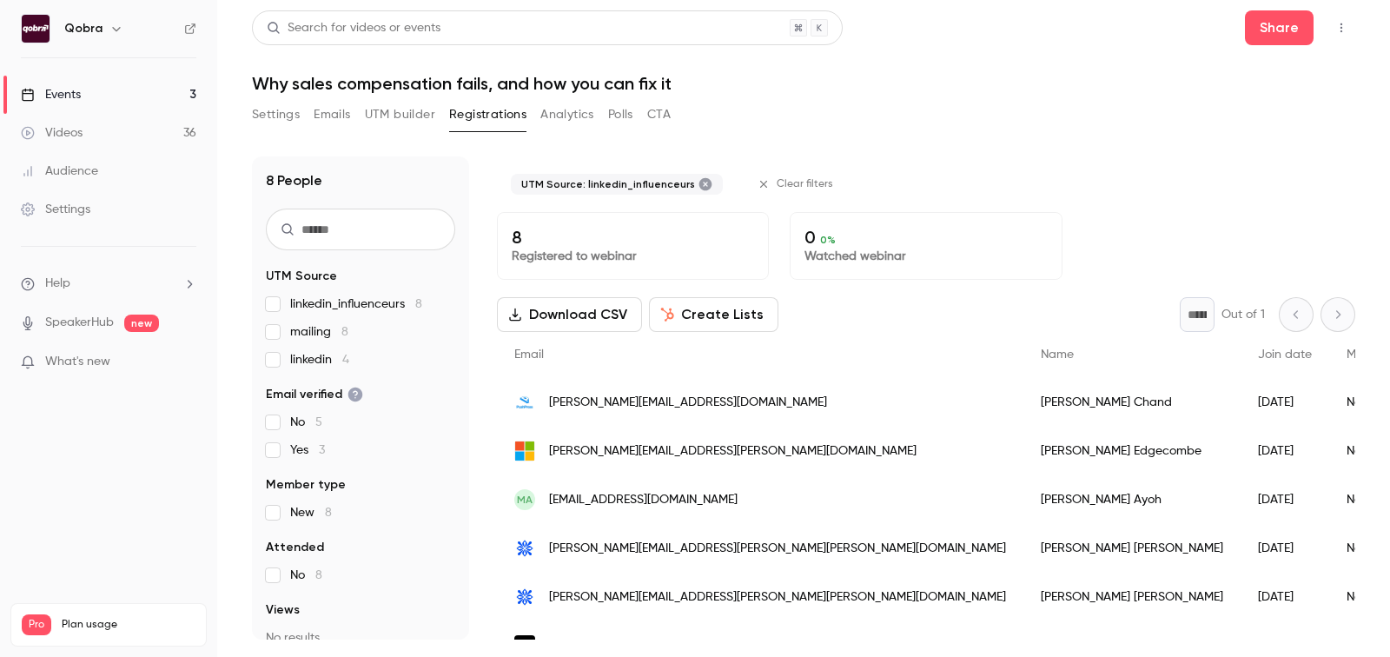
click at [354, 317] on div "linkedin_influenceurs 8 mailing 8 linkedin 4" at bounding box center [360, 331] width 189 height 73
click at [341, 321] on div "linkedin_influenceurs 8 mailing 8 linkedin 4" at bounding box center [360, 331] width 189 height 73
click at [337, 330] on span "mailing 8" at bounding box center [319, 331] width 58 height 17
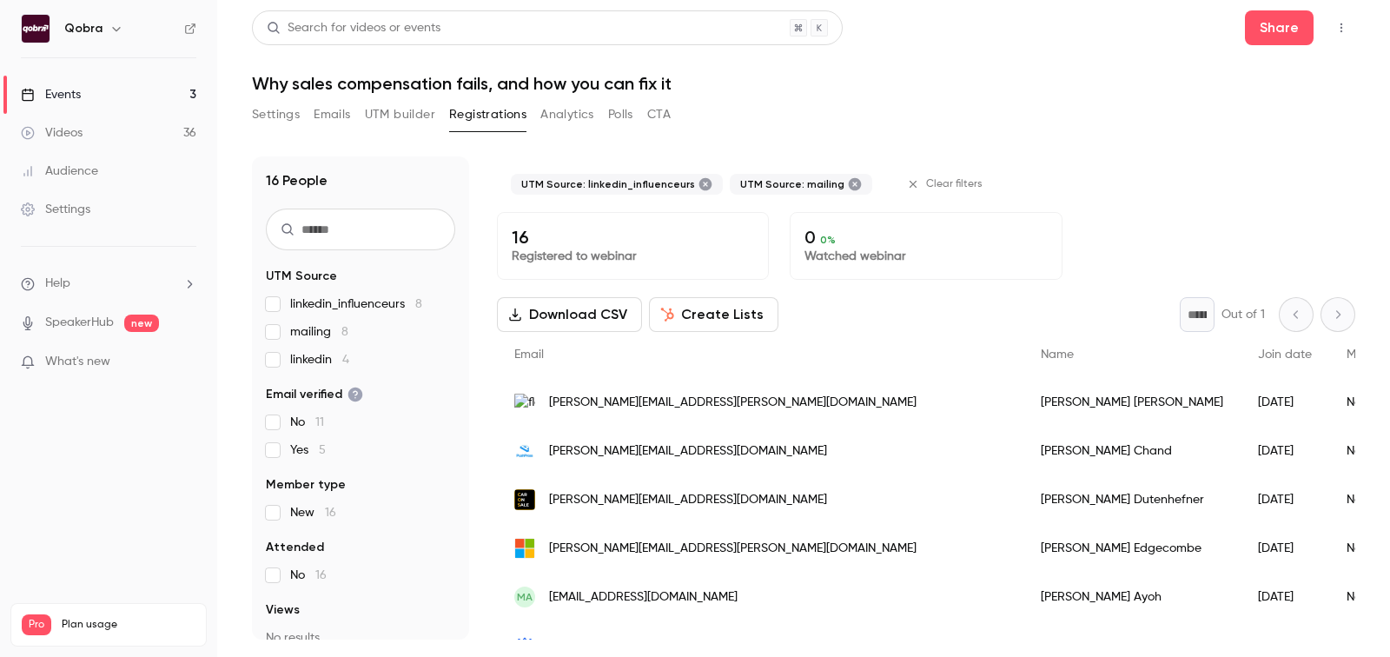
click at [344, 299] on span "linkedin_influenceurs 8" at bounding box center [356, 303] width 132 height 17
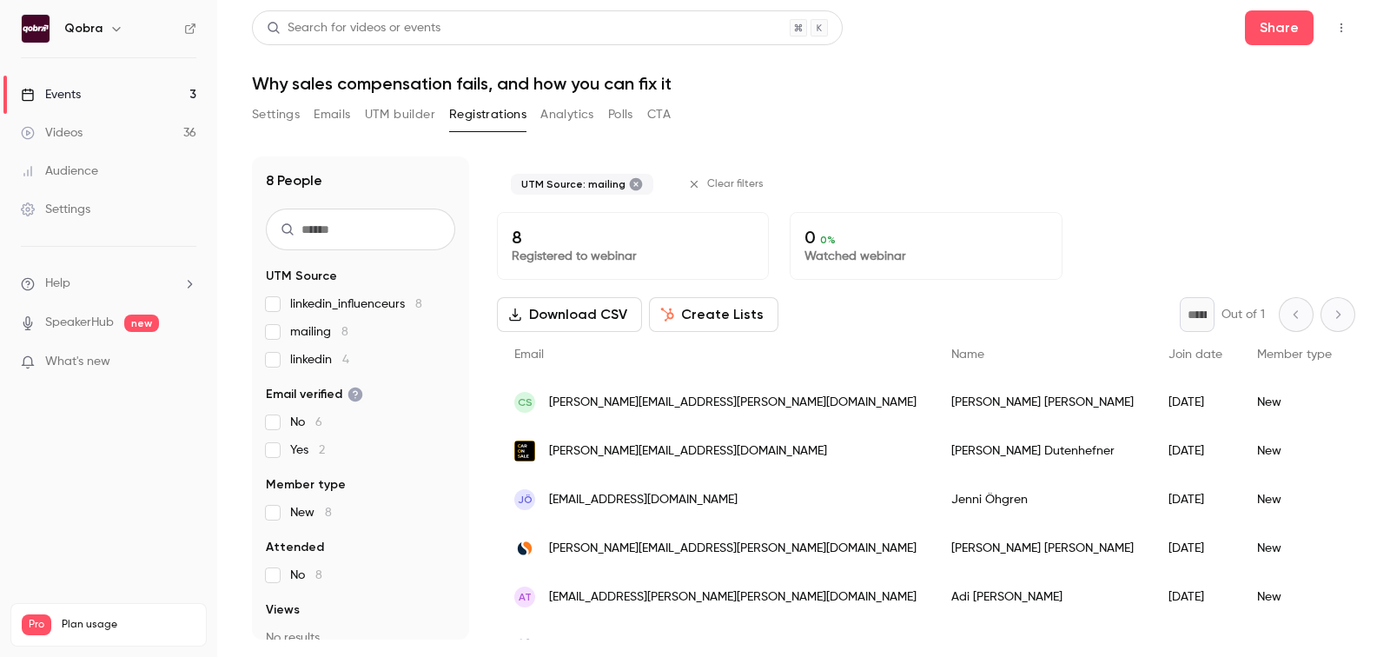
click at [295, 321] on div "linkedin_influenceurs 8 mailing 8 linkedin 4" at bounding box center [360, 331] width 189 height 73
click at [295, 325] on span "mailing 8" at bounding box center [319, 331] width 58 height 17
